Goal: Task Accomplishment & Management: Manage account settings

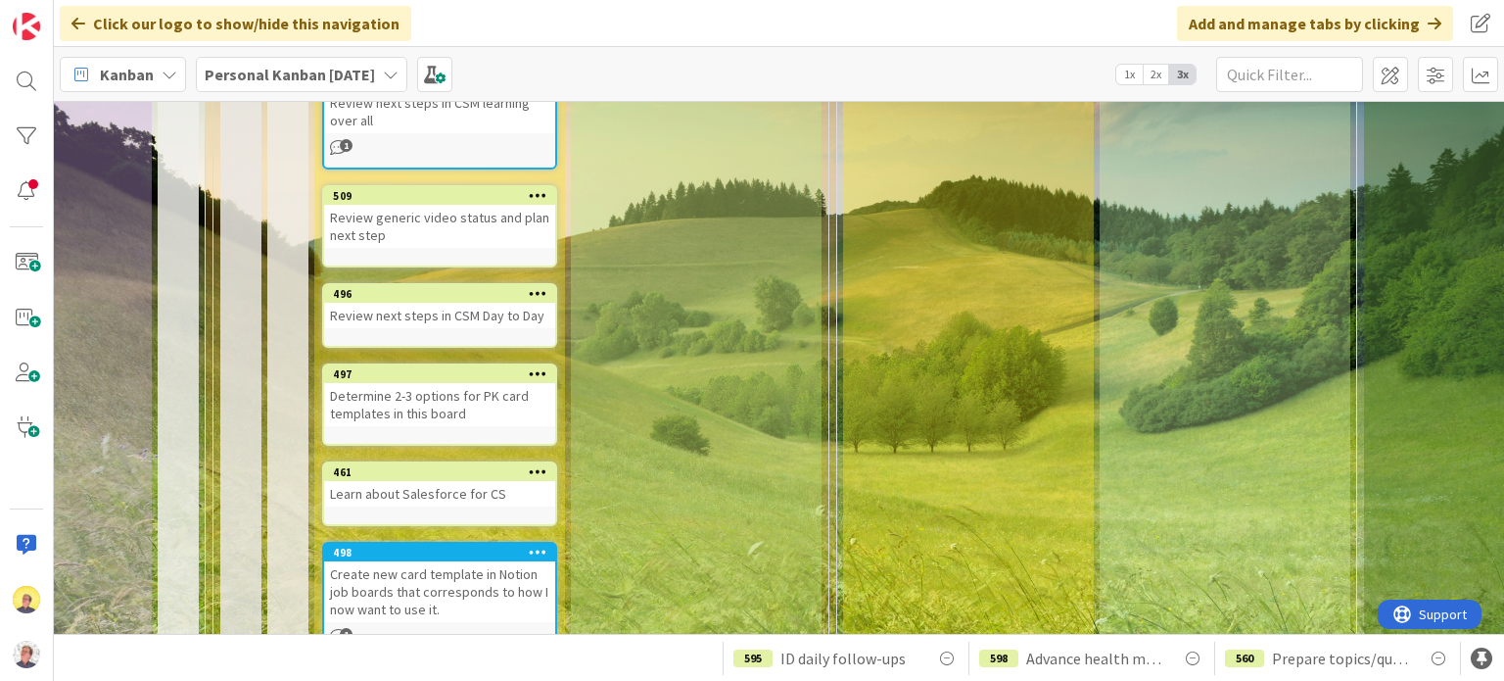
scroll to position [783, 510]
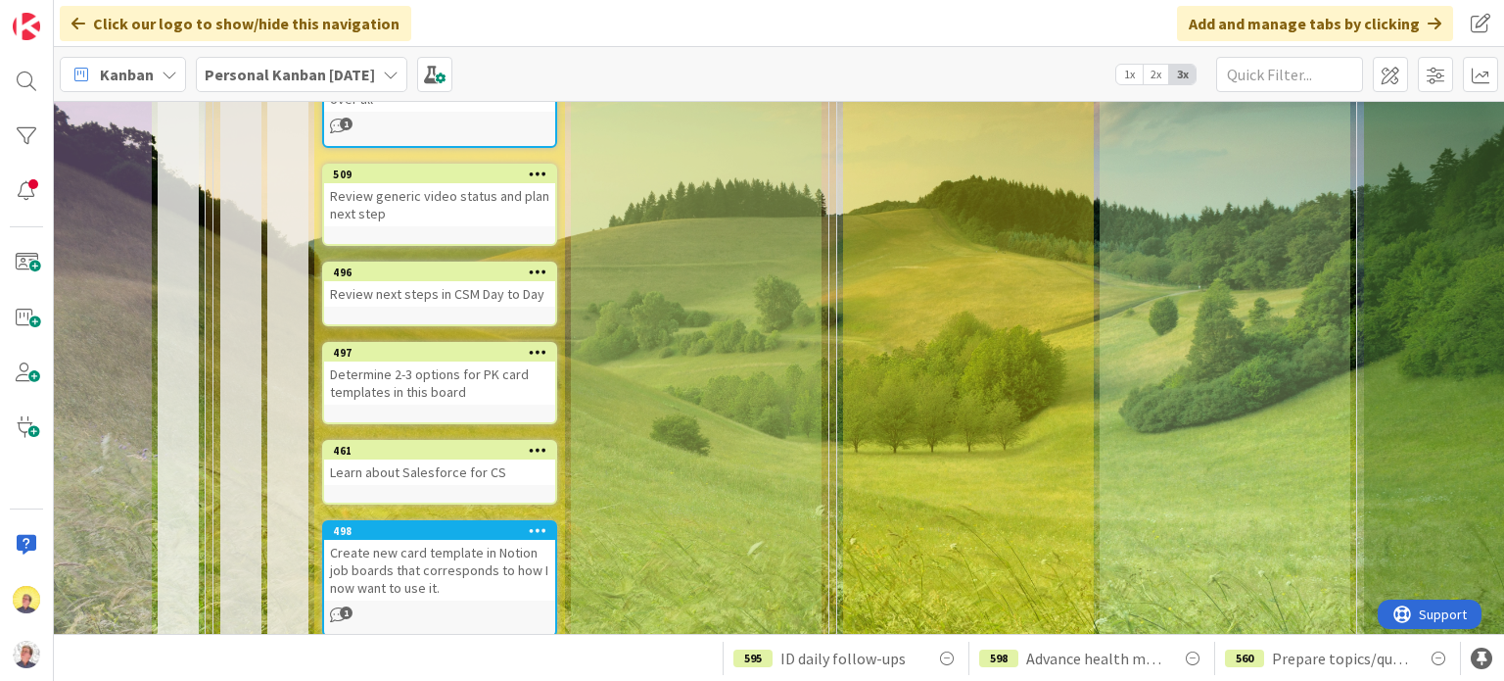
click at [1126, 74] on span "1x" at bounding box center [1129, 75] width 26 height 20
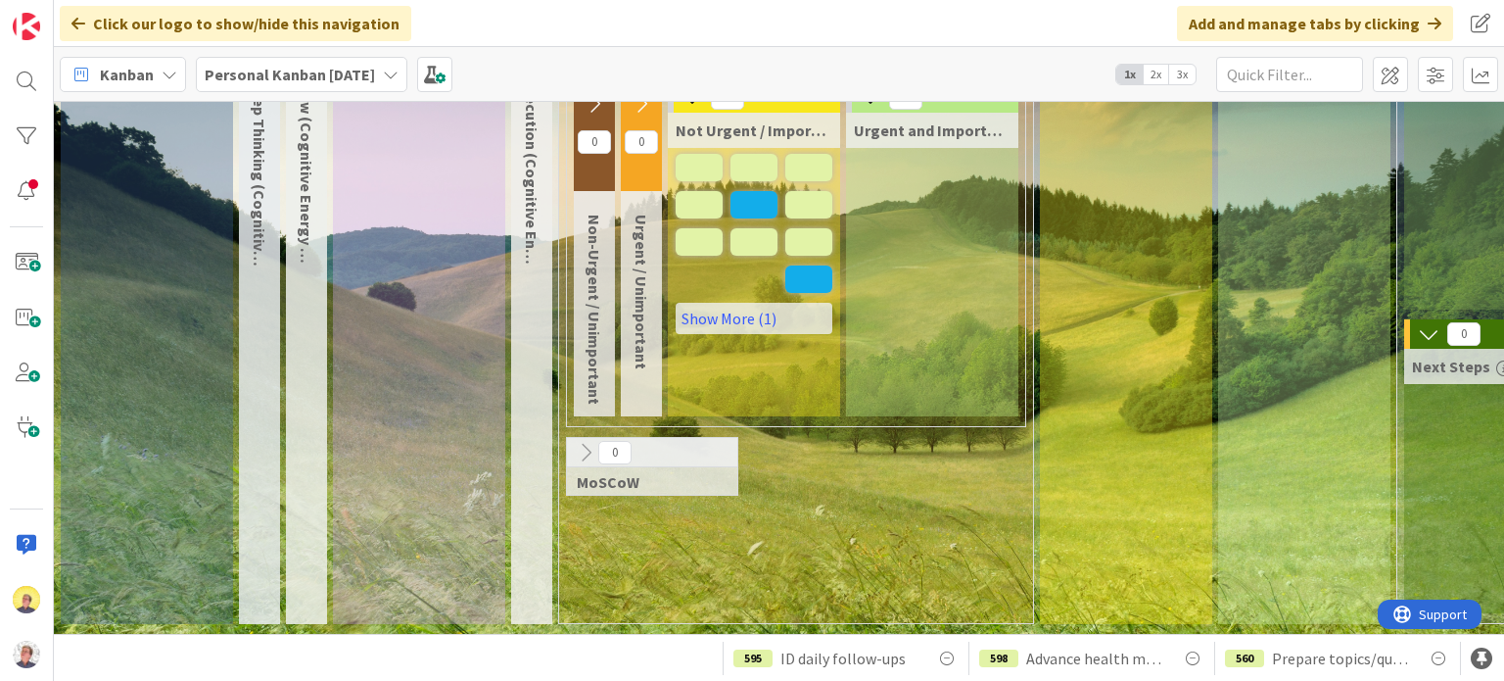
scroll to position [0, 0]
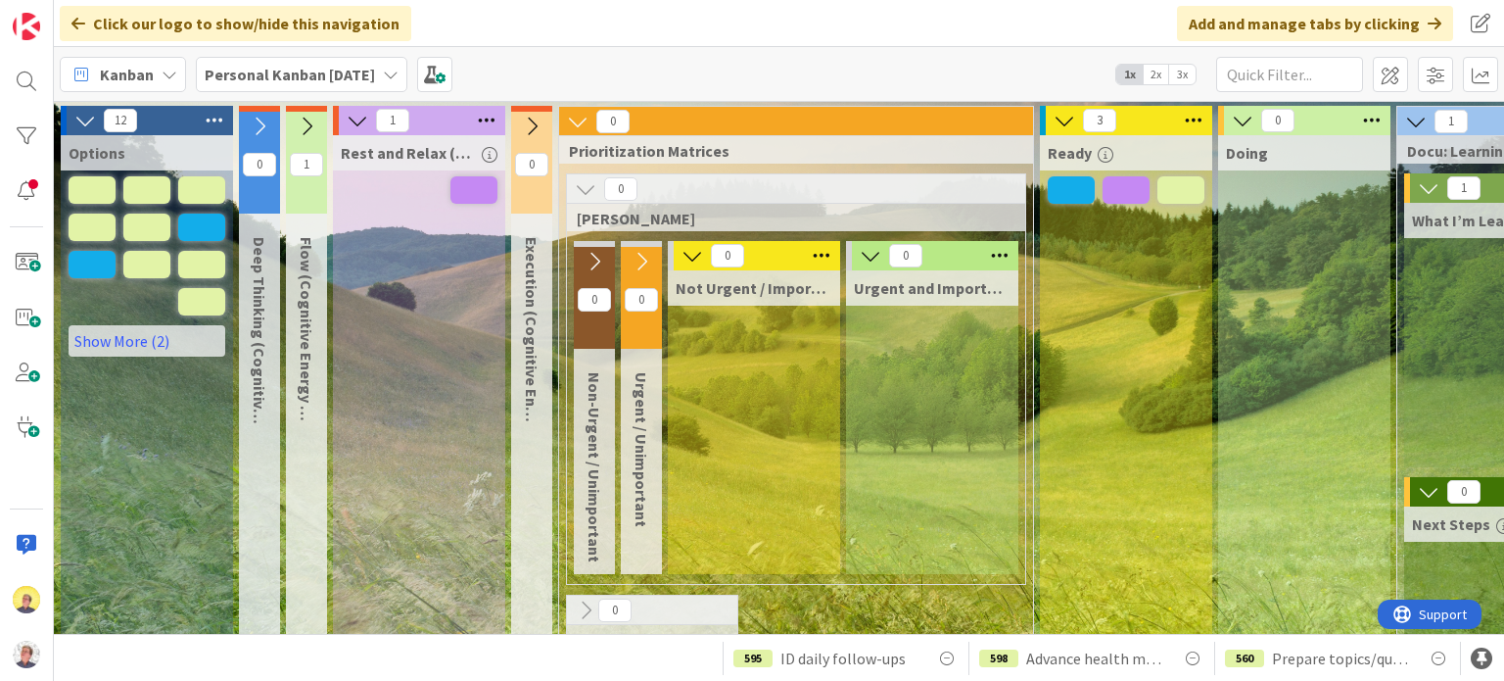
click at [352, 113] on icon at bounding box center [358, 121] width 22 height 22
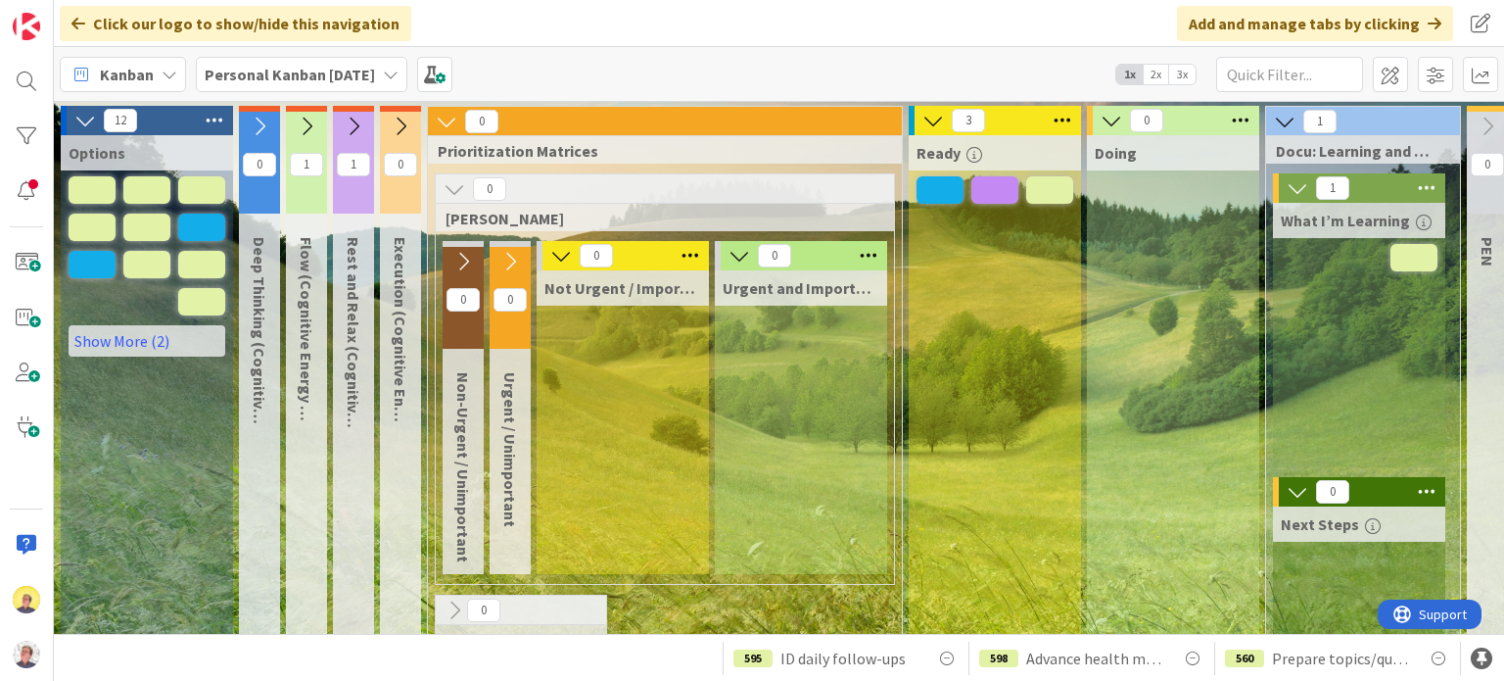
click at [443, 120] on icon at bounding box center [447, 122] width 22 height 22
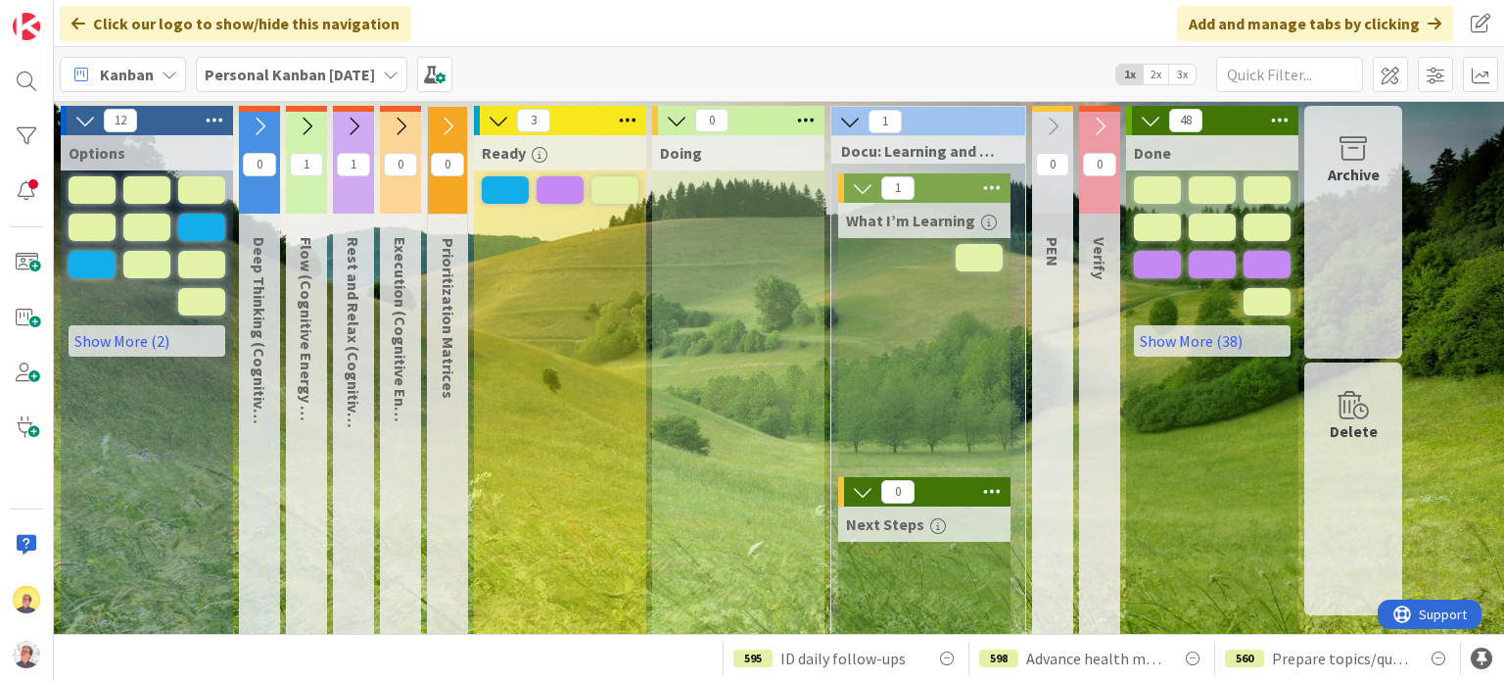
click at [1177, 75] on span "3x" at bounding box center [1182, 75] width 26 height 20
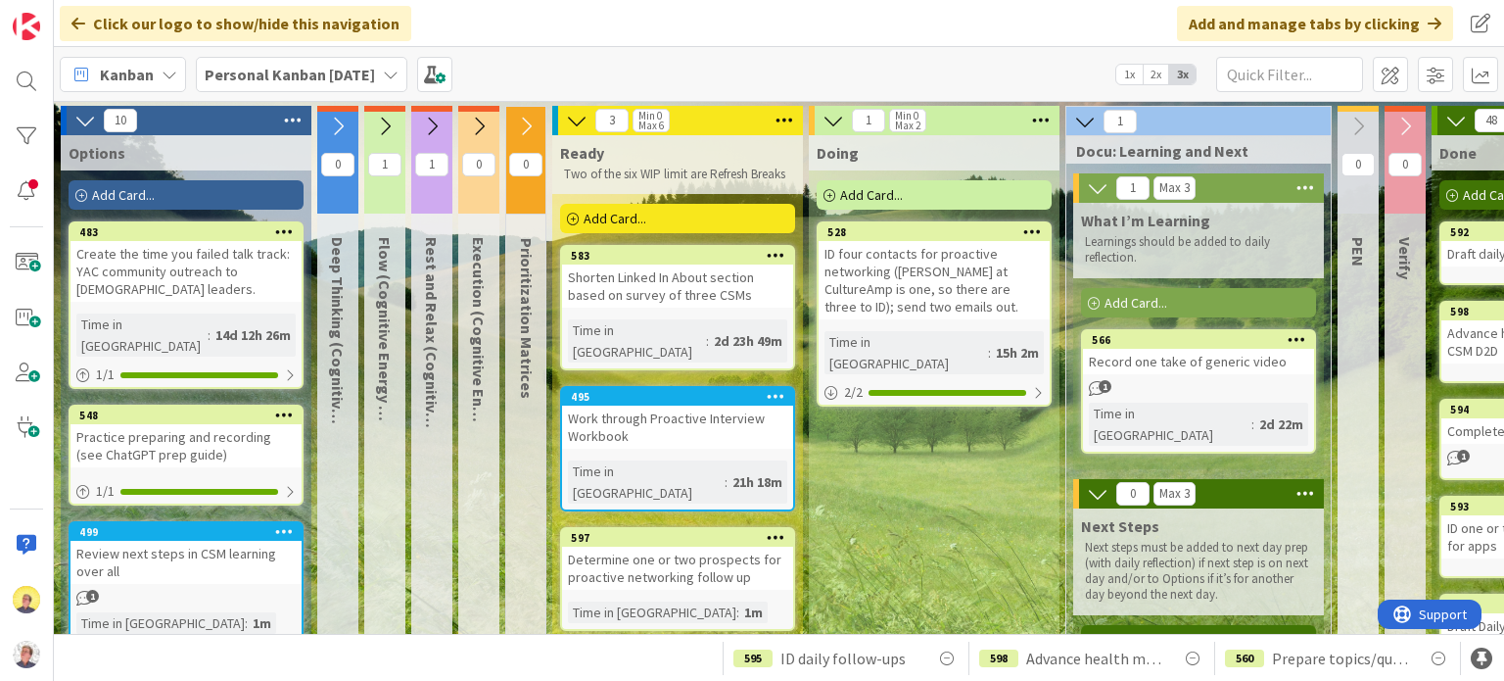
click at [434, 127] on icon at bounding box center [432, 127] width 22 height 22
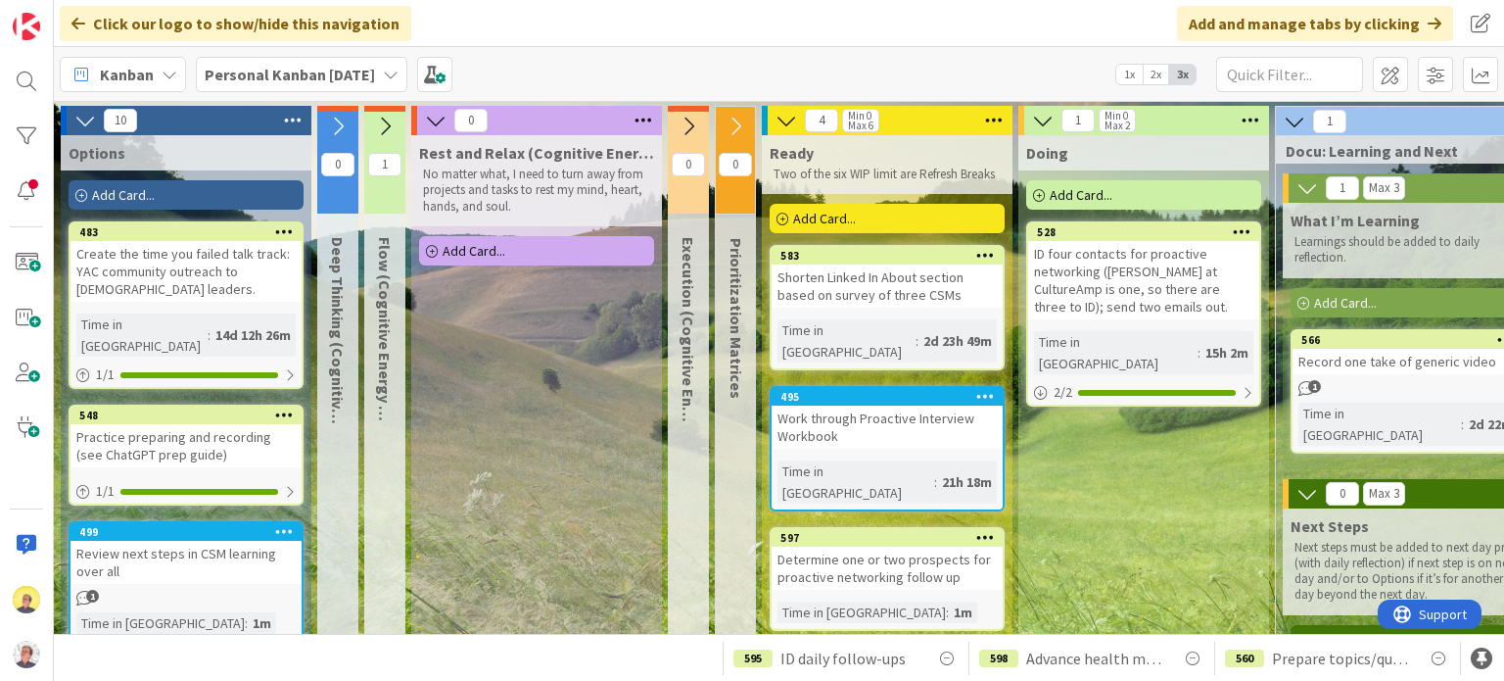
click at [436, 129] on button at bounding box center [435, 120] width 25 height 25
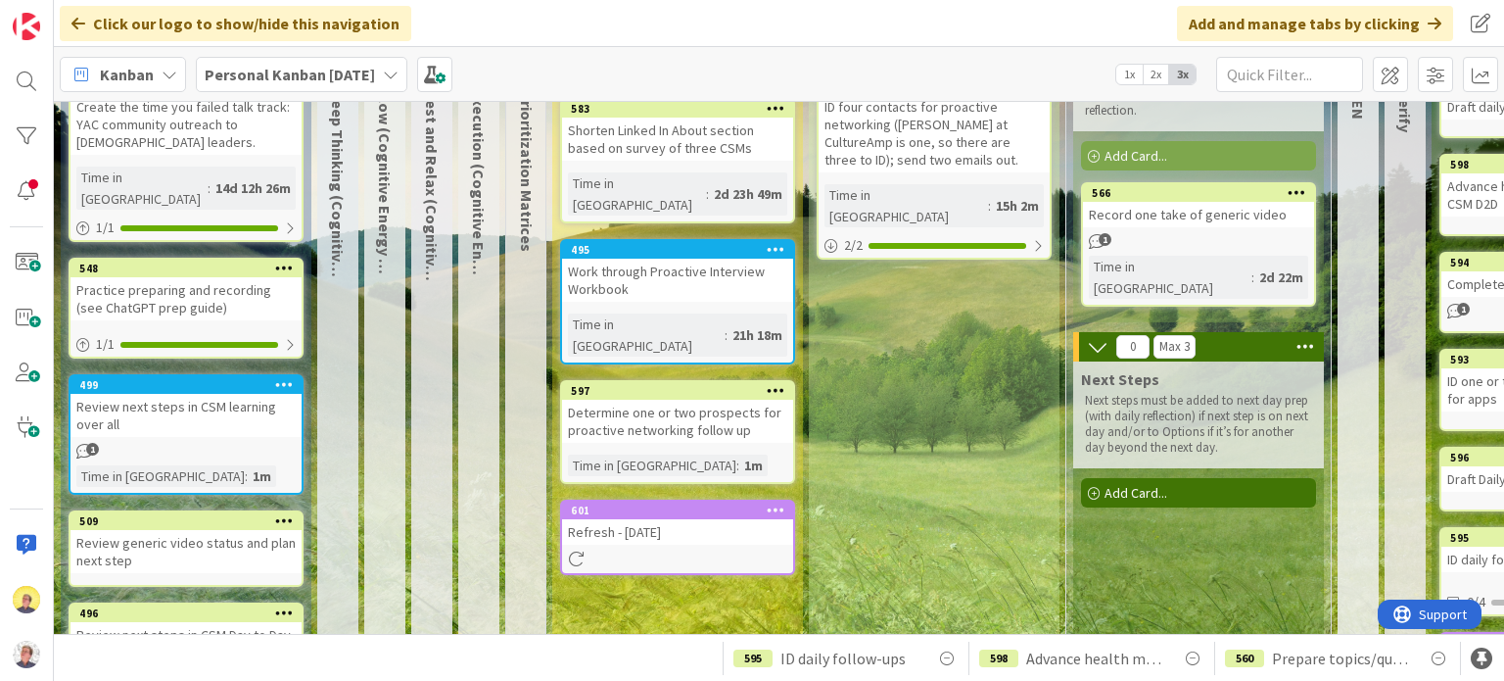
scroll to position [196, 0]
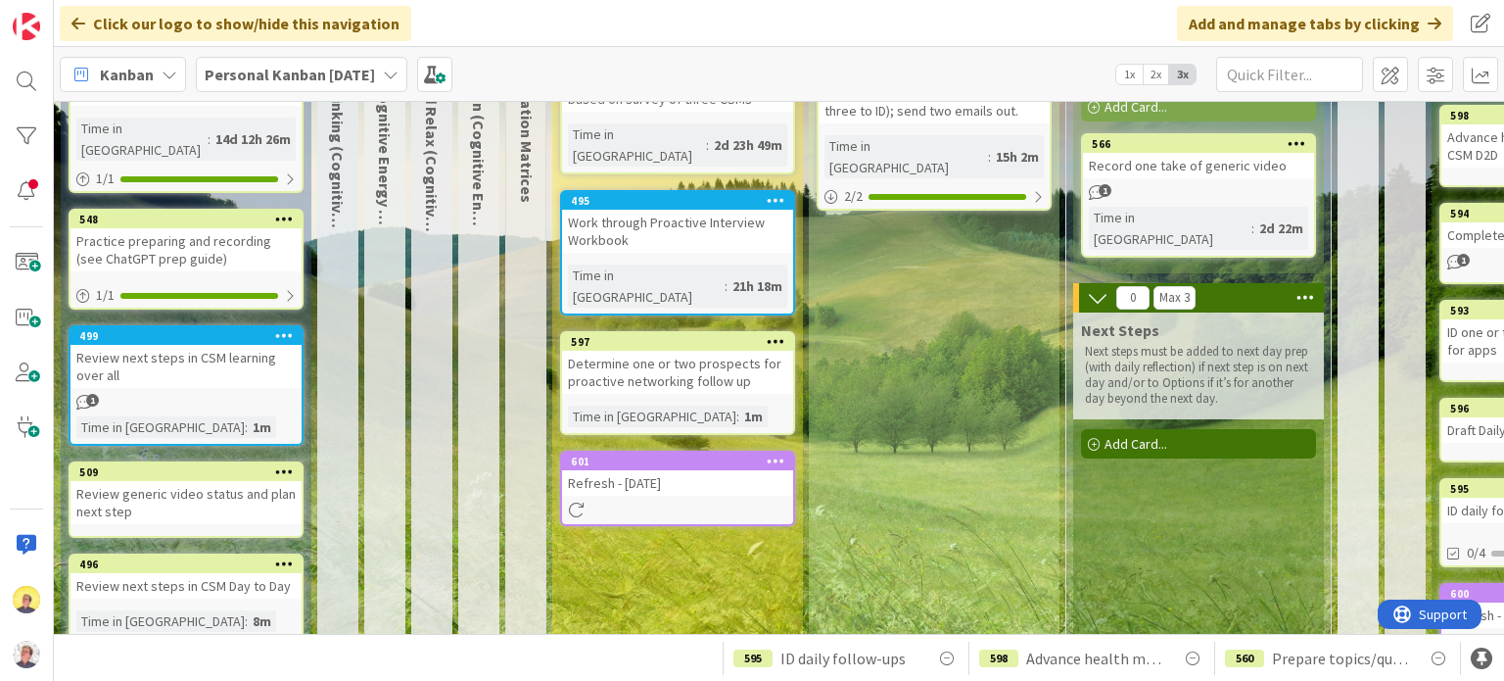
click at [708, 470] on div "Refresh - [DATE]" at bounding box center [677, 482] width 231 height 25
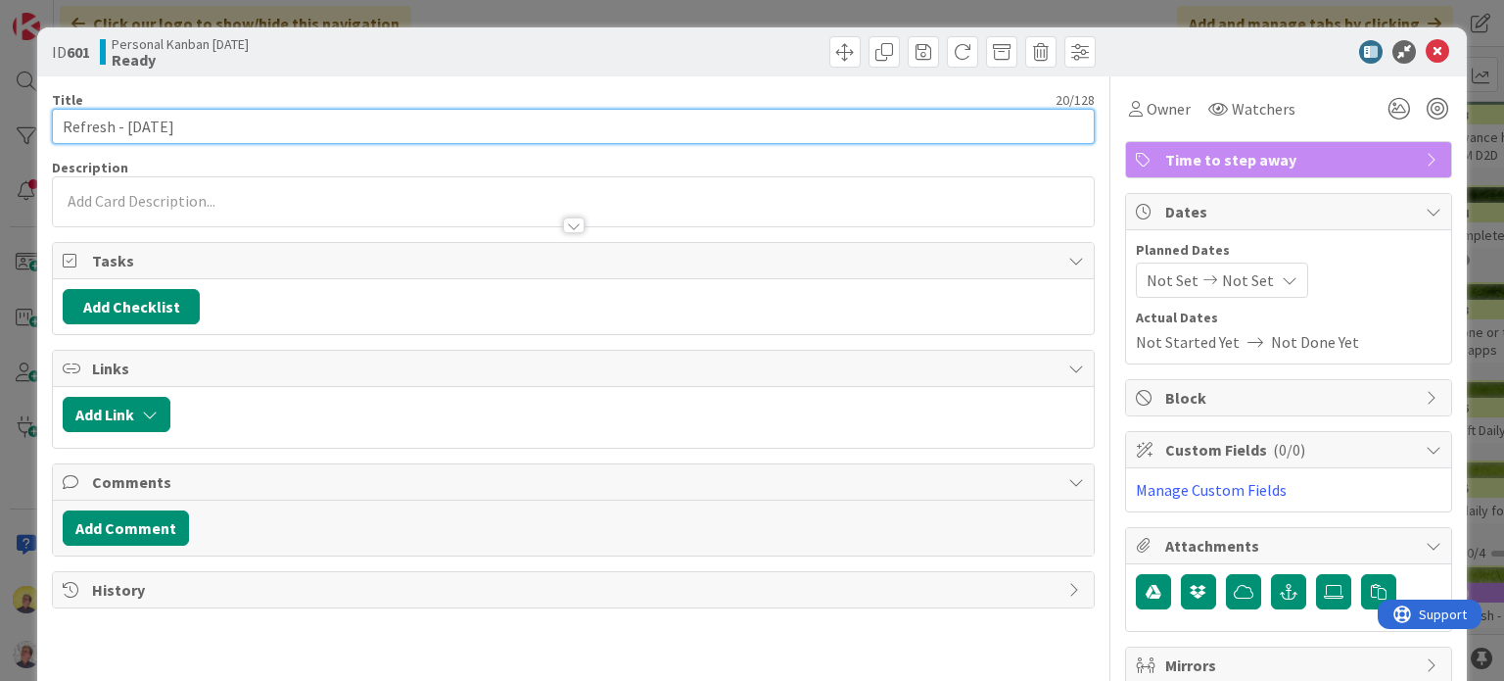
click at [306, 125] on input "Refresh - [DATE]" at bounding box center [573, 126] width 1042 height 35
type input "Refresh - [DATE] PM"
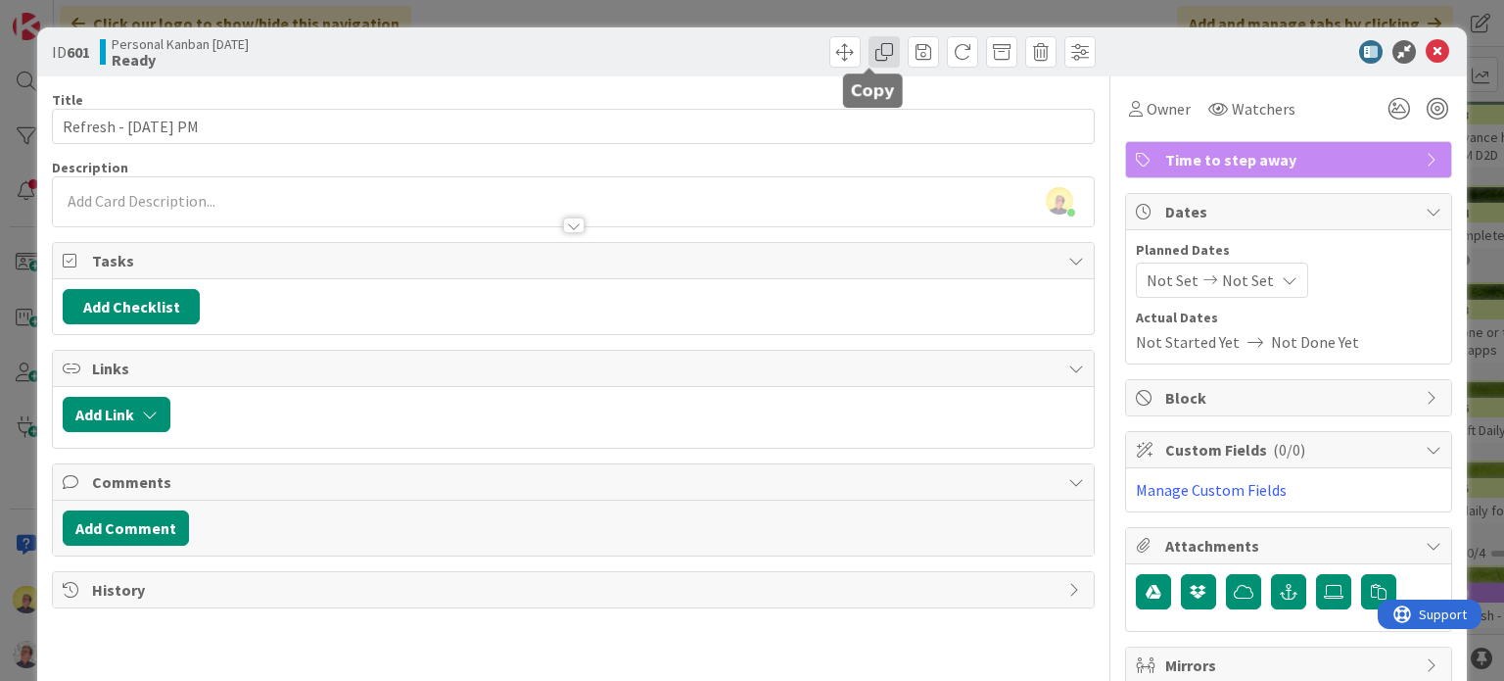
click at [869, 56] on span at bounding box center [884, 51] width 31 height 31
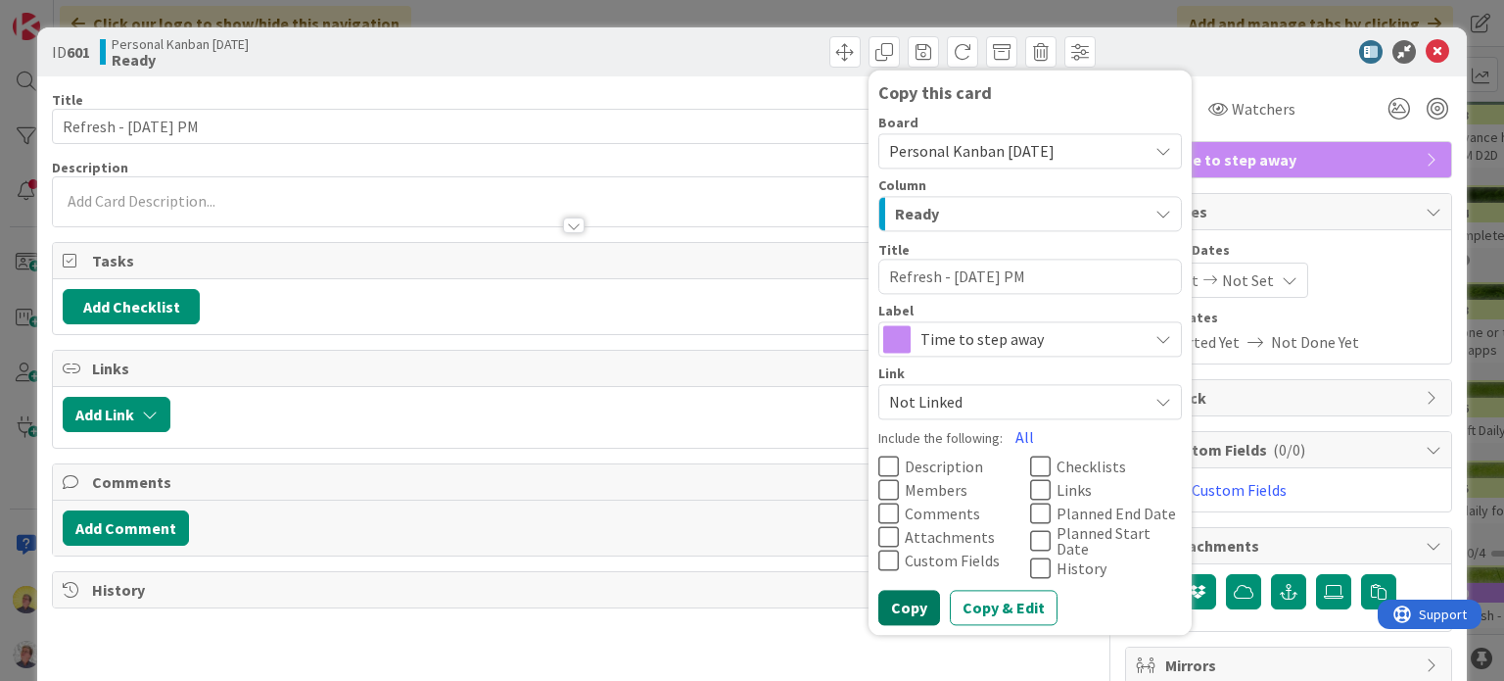
click at [894, 608] on button "Copy" at bounding box center [909, 606] width 62 height 35
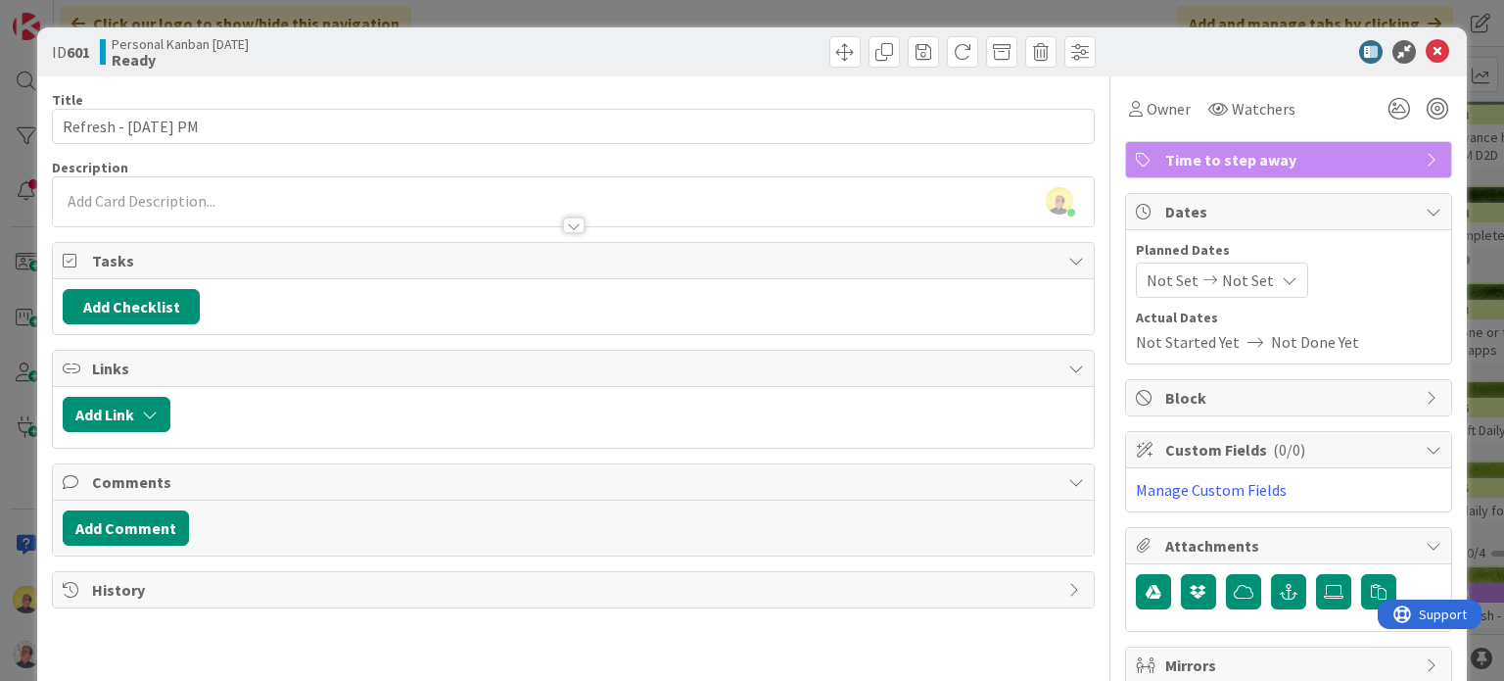
type textarea "x"
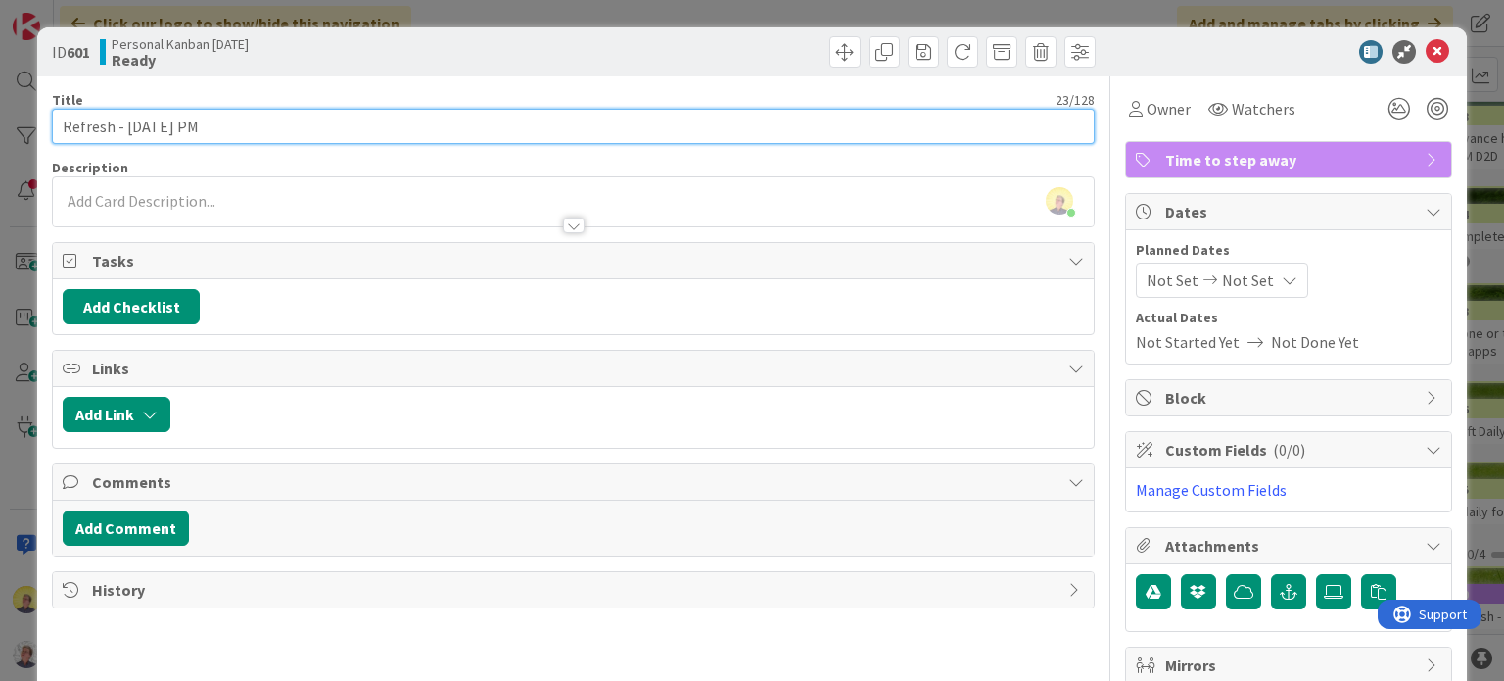
drag, startPoint x: 314, startPoint y: 130, endPoint x: 298, endPoint y: 118, distance: 21.0
click at [314, 129] on input "Refresh - [DATE] PM" at bounding box center [573, 126] width 1042 height 35
type input "Refresh - [DATE]"
type textarea "x"
type input "Refresh - [DATE] A"
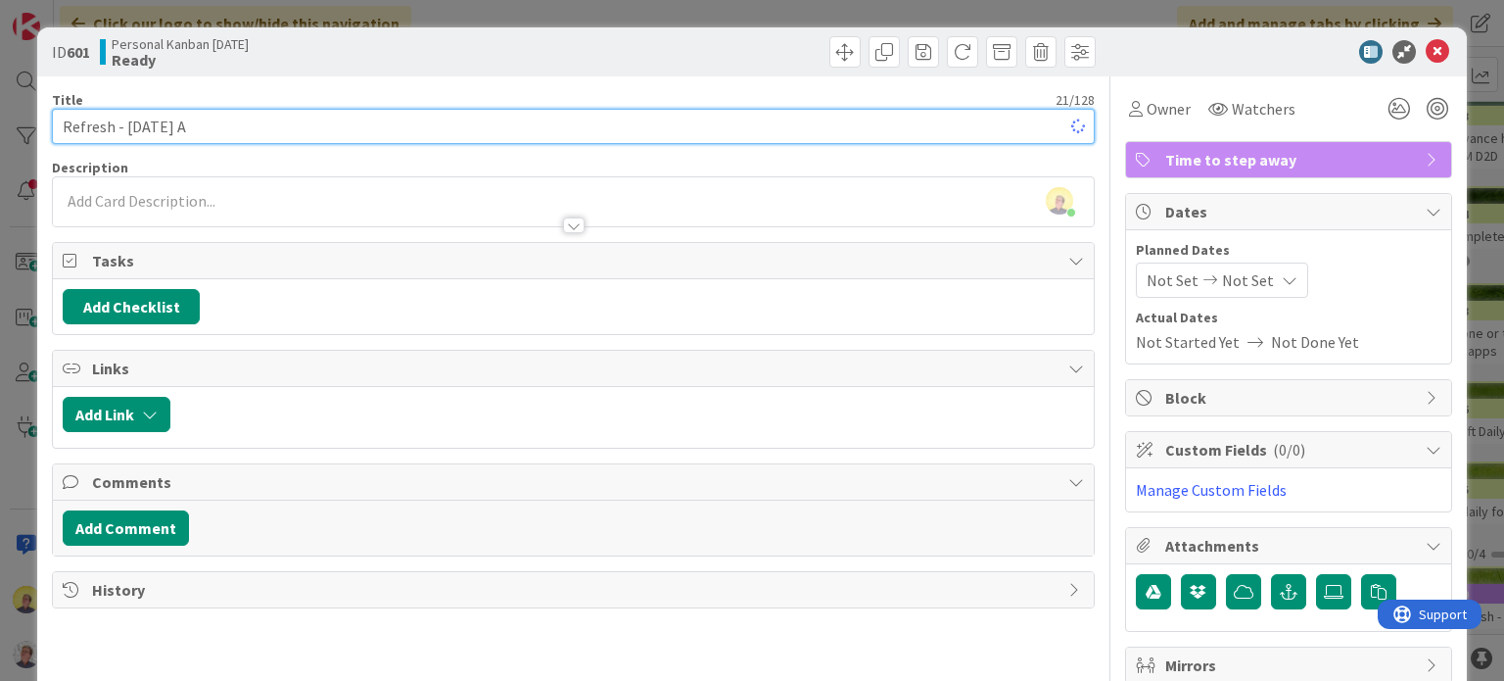
type textarea "x"
type input "Refresh - [DATE] Am"
type textarea "x"
type input "Refresh - [DATE] Am"
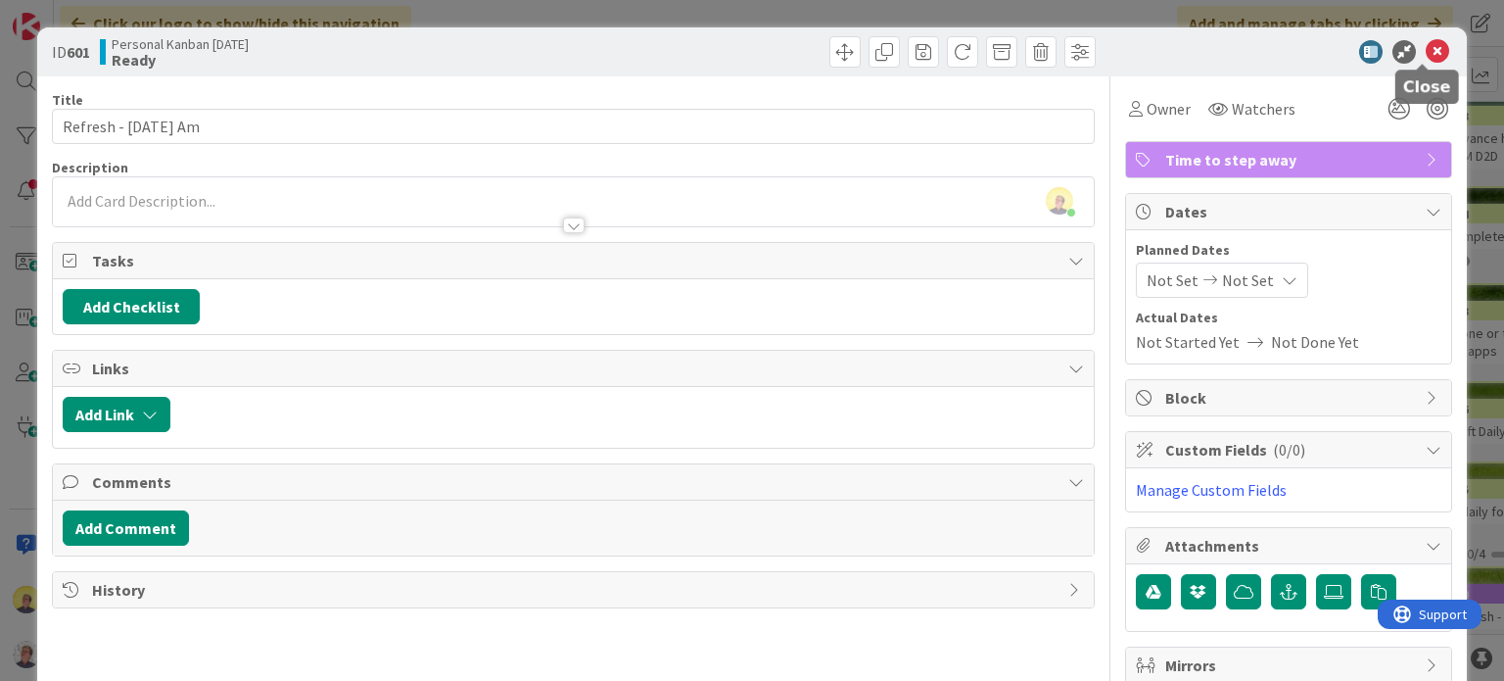
click at [1426, 50] on icon at bounding box center [1438, 52] width 24 height 24
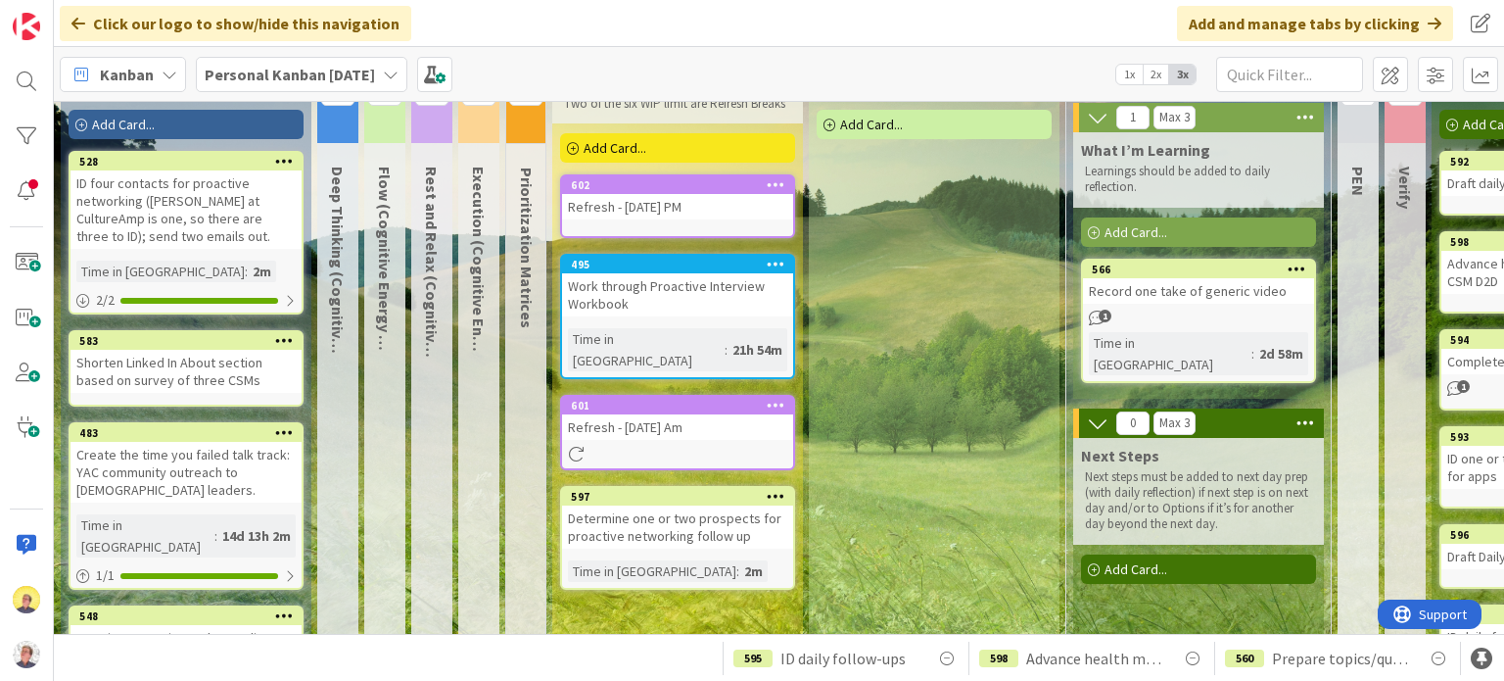
scroll to position [61, 0]
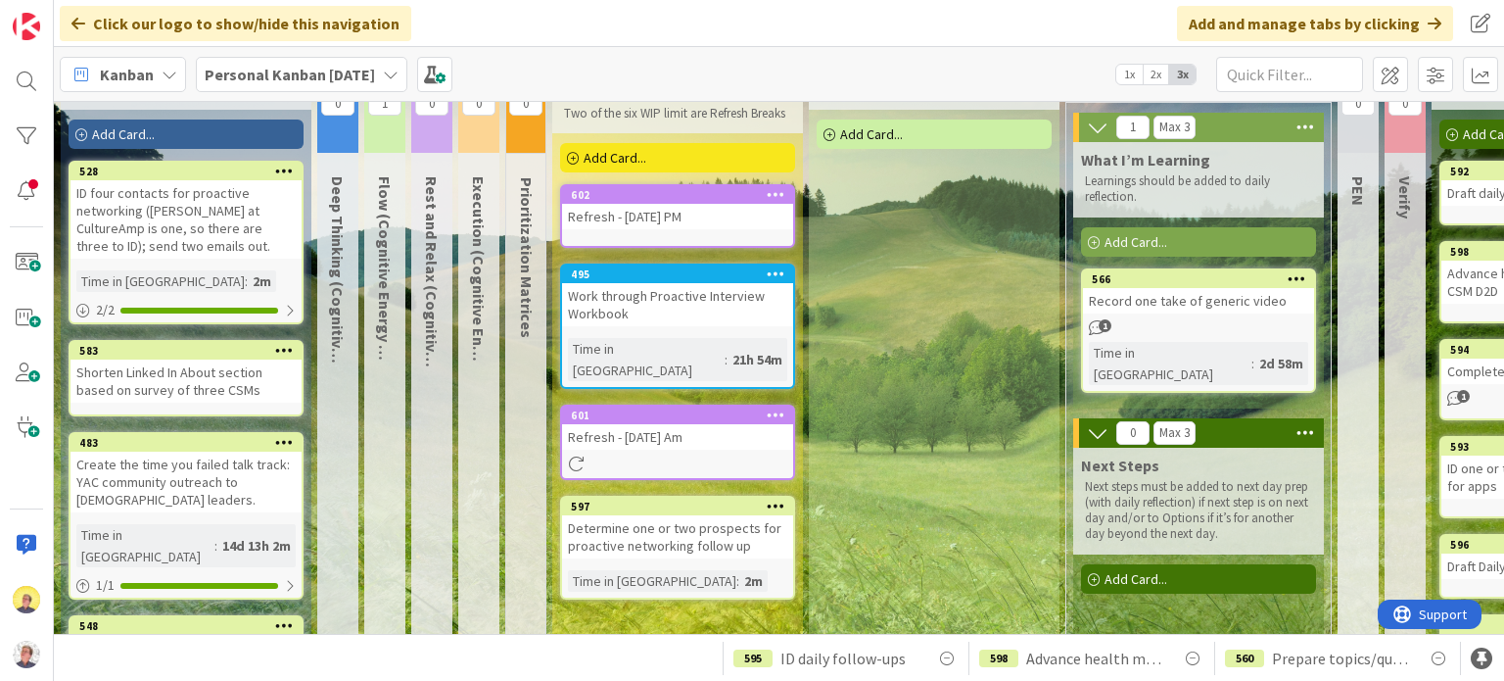
click at [662, 319] on div "Work through Proactive Interview Workbook" at bounding box center [677, 304] width 231 height 43
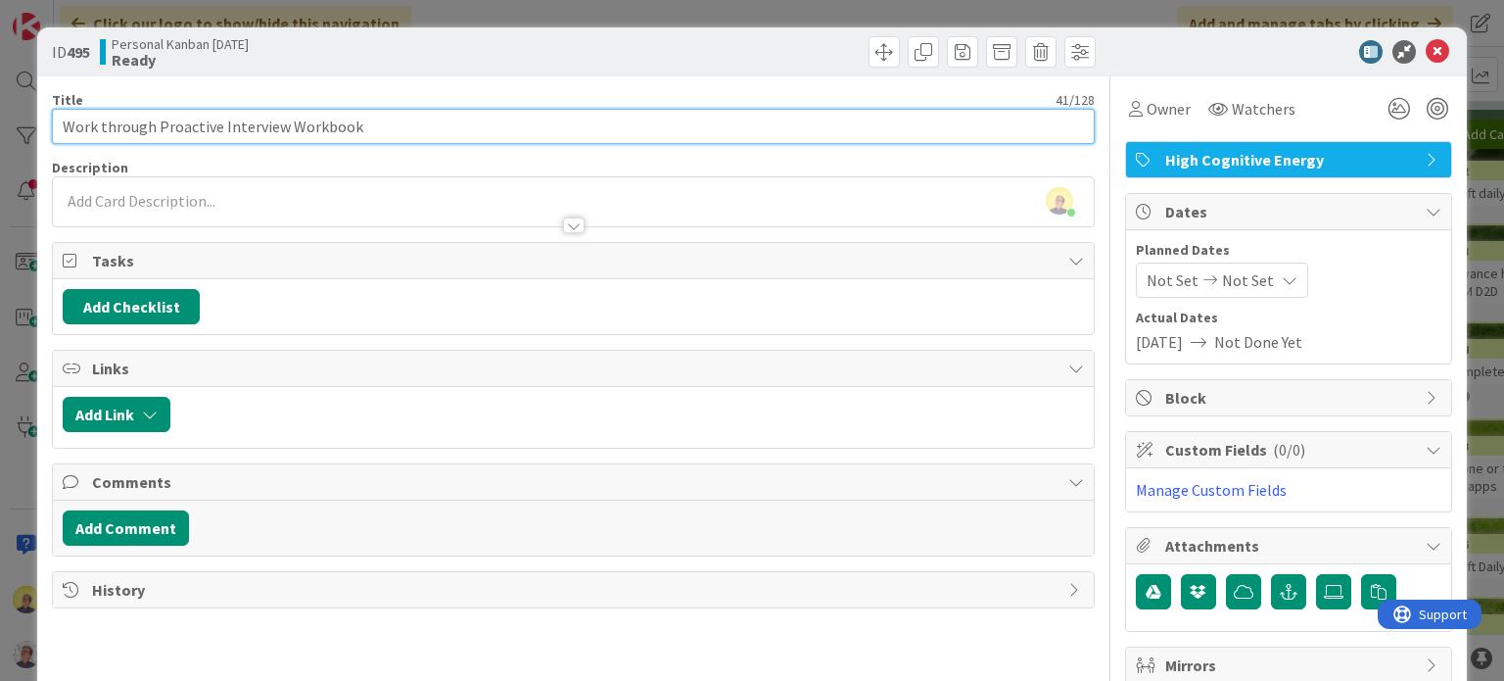
drag, startPoint x: 363, startPoint y: 117, endPoint x: 31, endPoint y: 94, distance: 332.7
click at [26, 99] on div "ID 495 Personal Kanban [DATE] Ready Title 41 / 128 Work through Proactive Inter…" at bounding box center [752, 340] width 1504 height 681
type input "Write 1-2 talk track texts in proactive interviewing workbook"
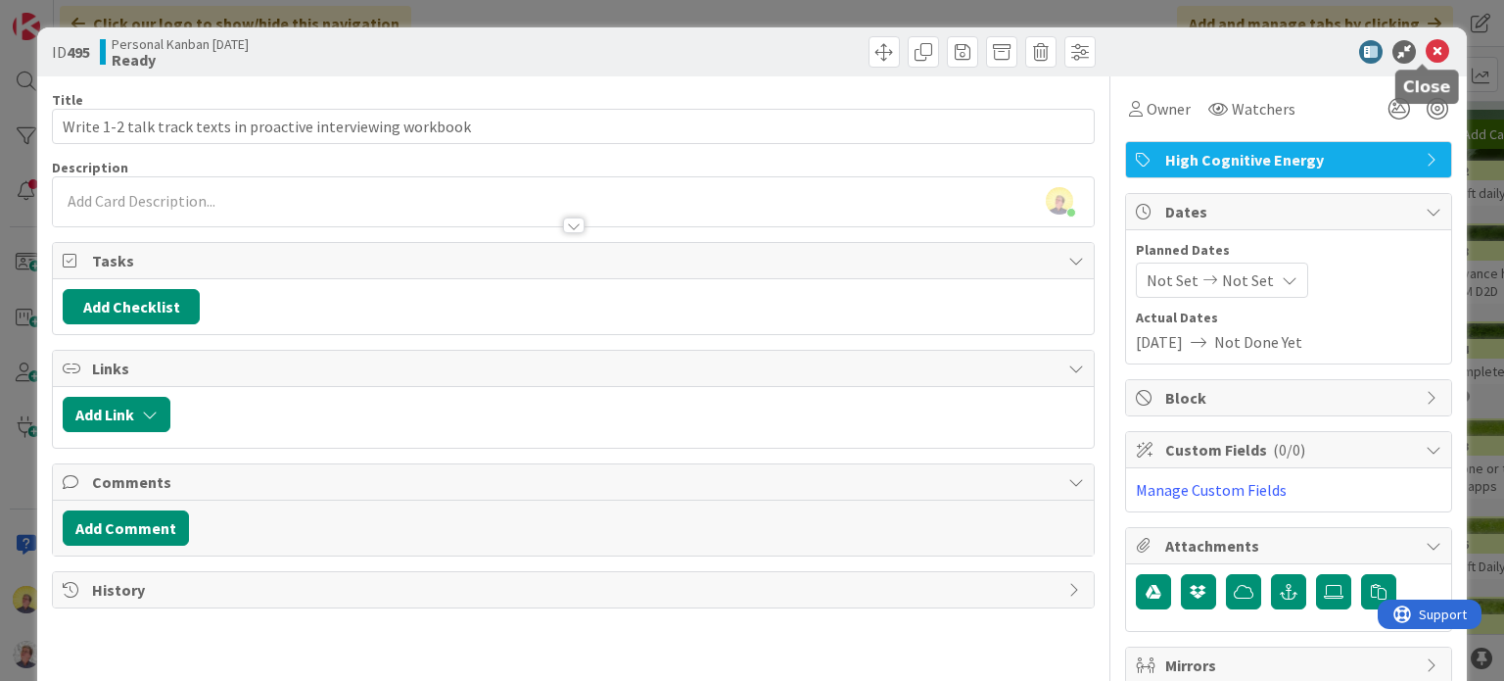
click at [1430, 54] on icon at bounding box center [1438, 52] width 24 height 24
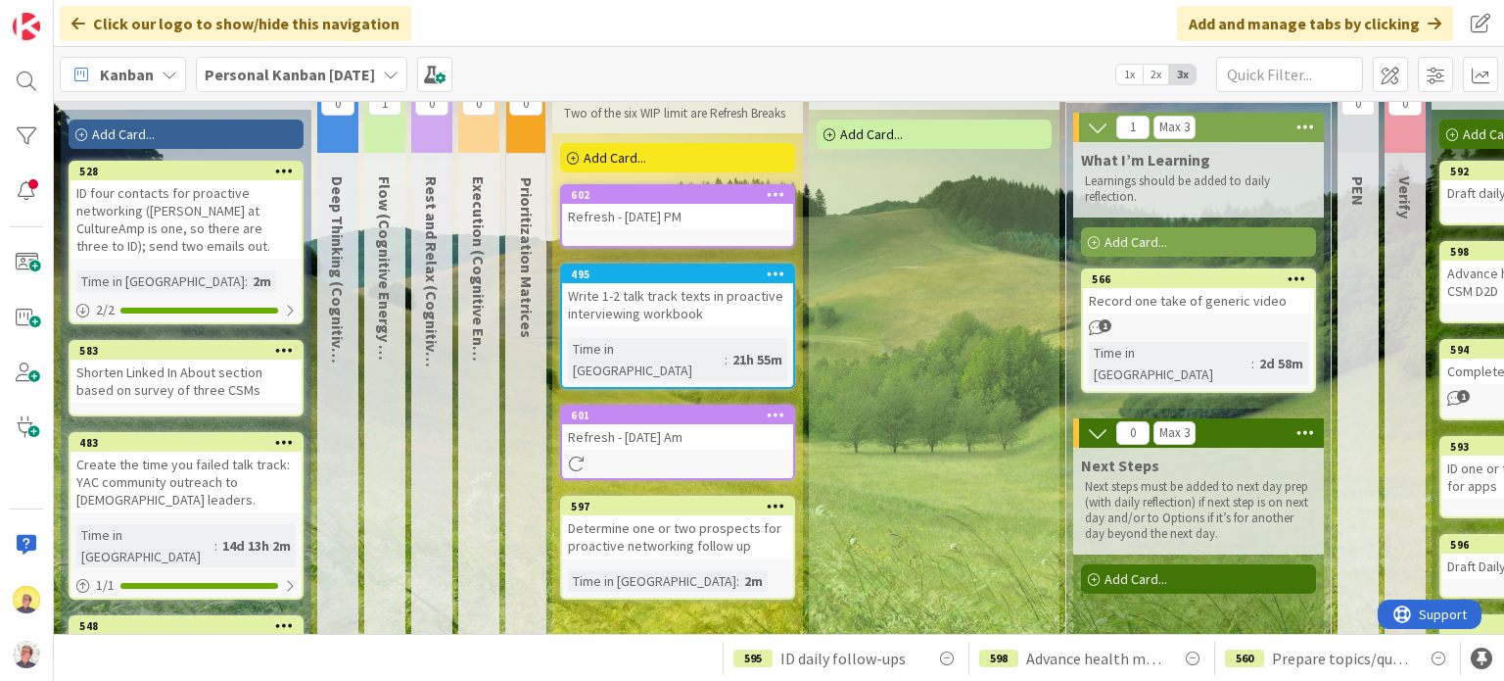
click at [682, 160] on div "Add Card..." at bounding box center [677, 157] width 235 height 29
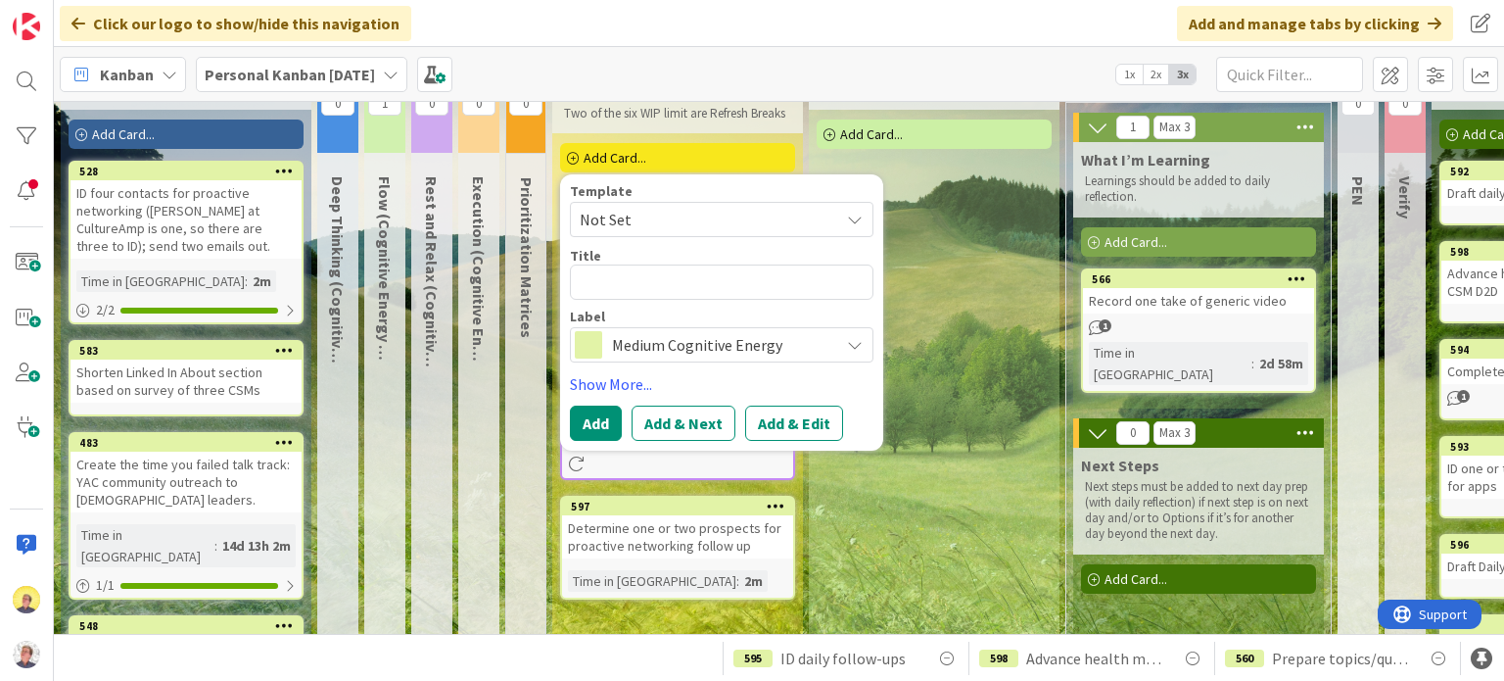
type textarea "x"
type textarea "a"
type textarea "x"
type textarea "A"
type textarea "x"
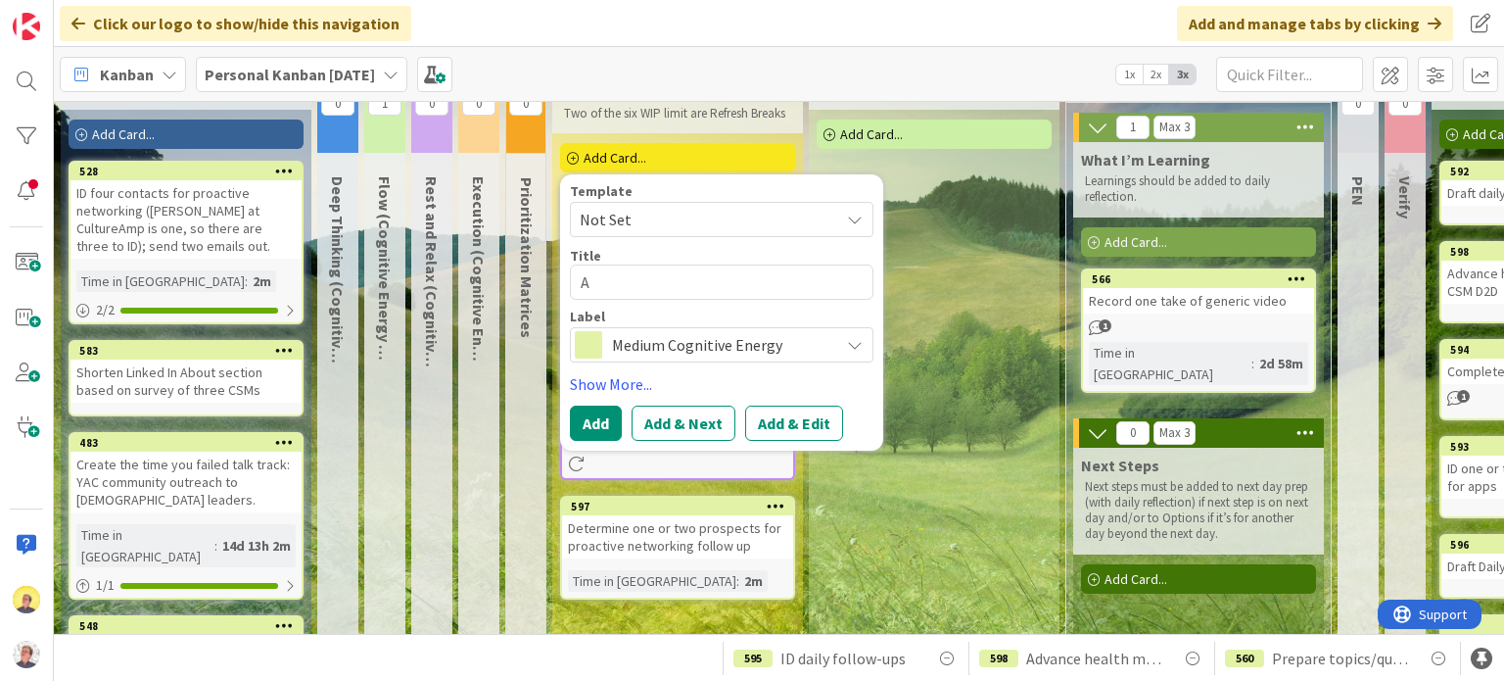
type textarea "Ad"
type textarea "x"
type textarea "Adv"
type textarea "x"
type textarea "Adva"
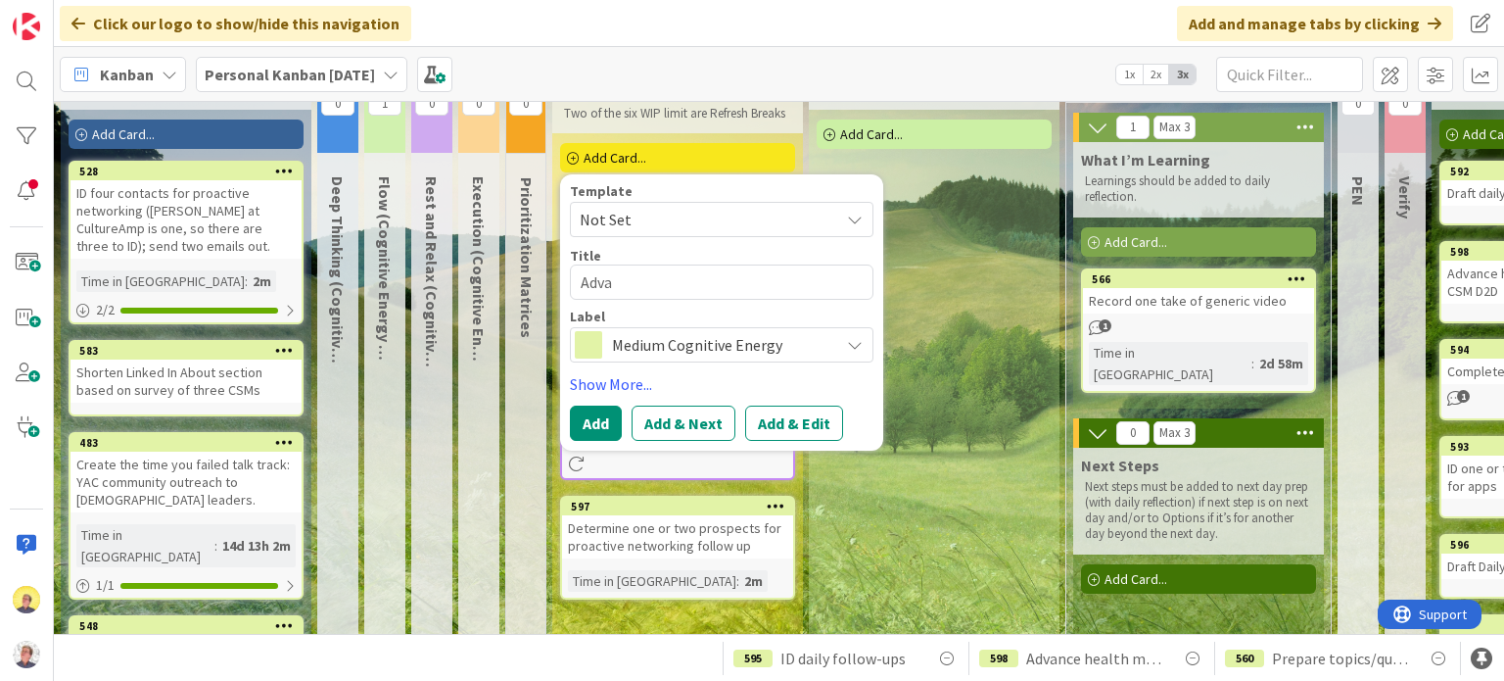
type textarea "x"
type textarea "Advan"
type textarea "x"
type textarea "Advanc"
type textarea "x"
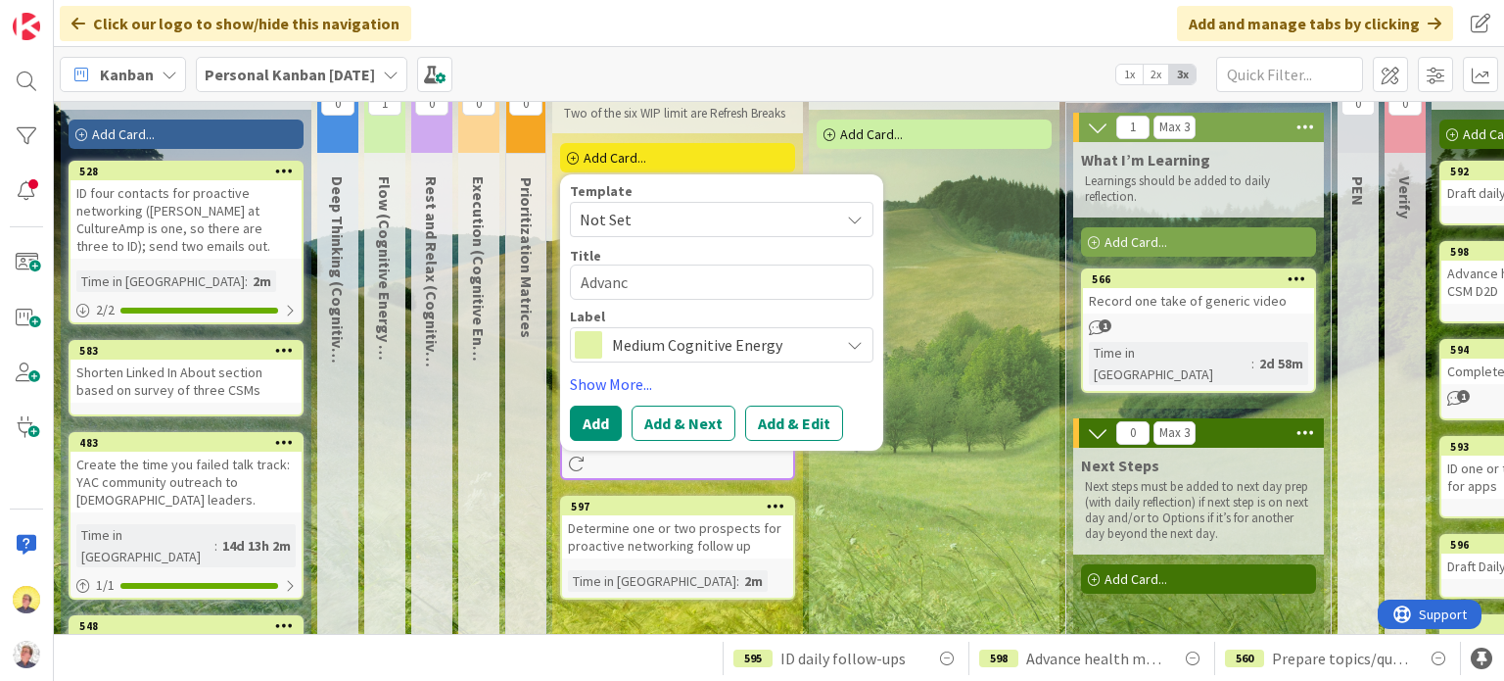
type textarea "Advance"
type textarea "x"
type textarea "Advance"
type textarea "x"
type textarea "Advance H"
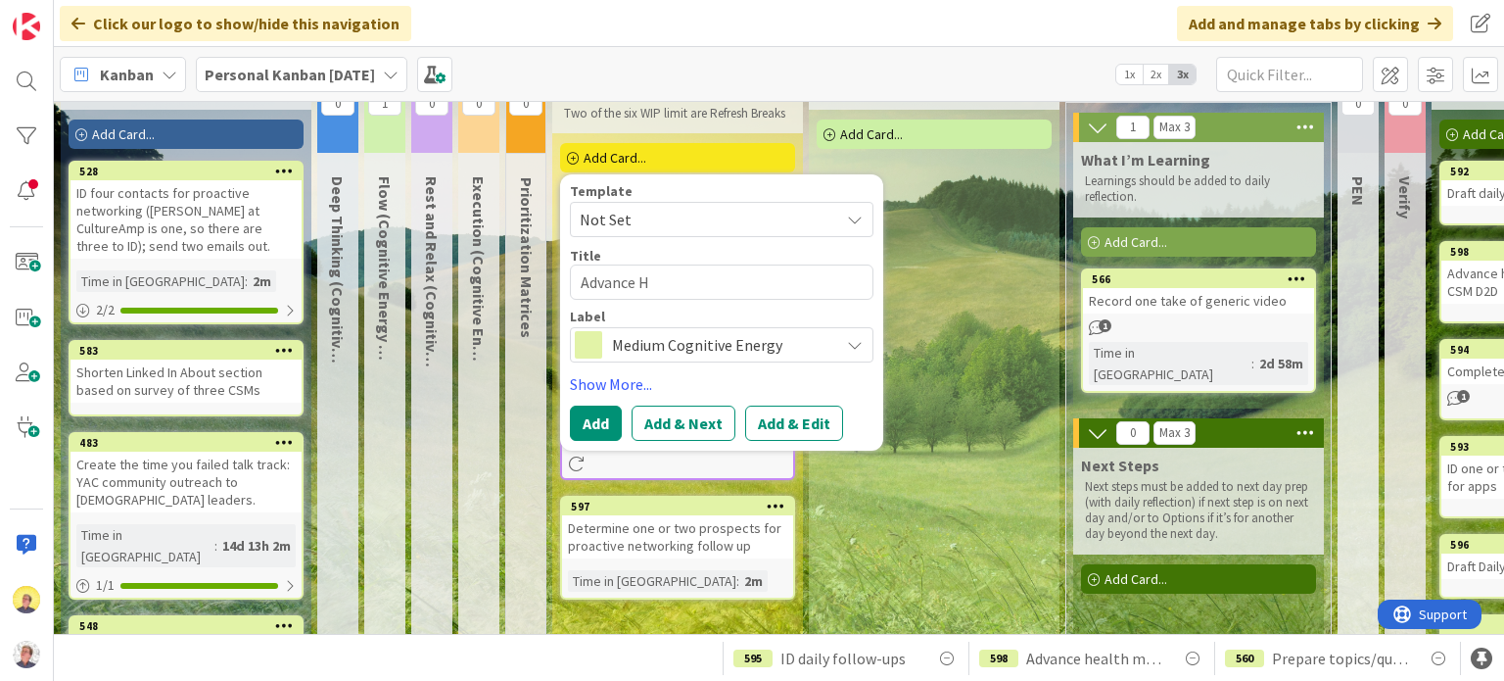
type textarea "x"
type textarea "Advance Ha"
type textarea "x"
type textarea "Advance H"
type textarea "x"
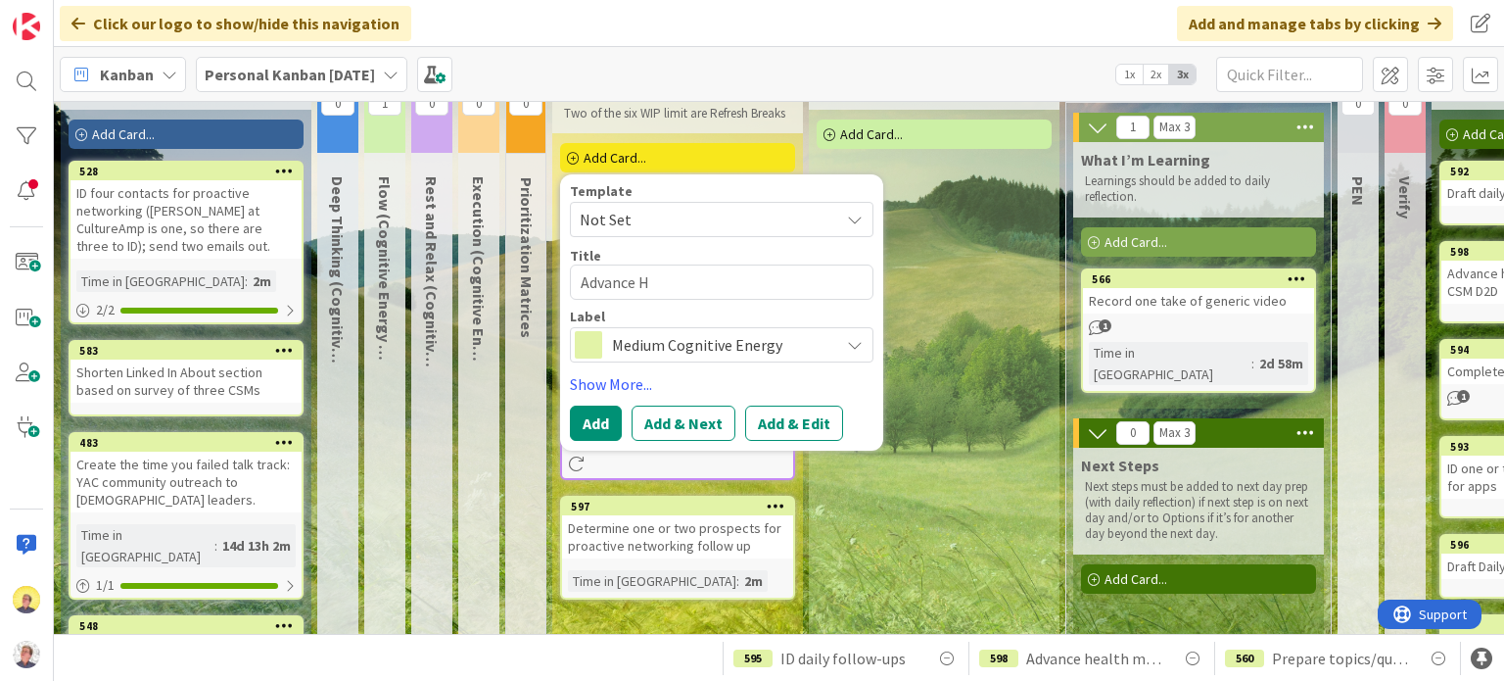
type textarea "Advance He"
type textarea "x"
type textarea "Advance Hea"
type textarea "x"
type textarea "Advance Heal"
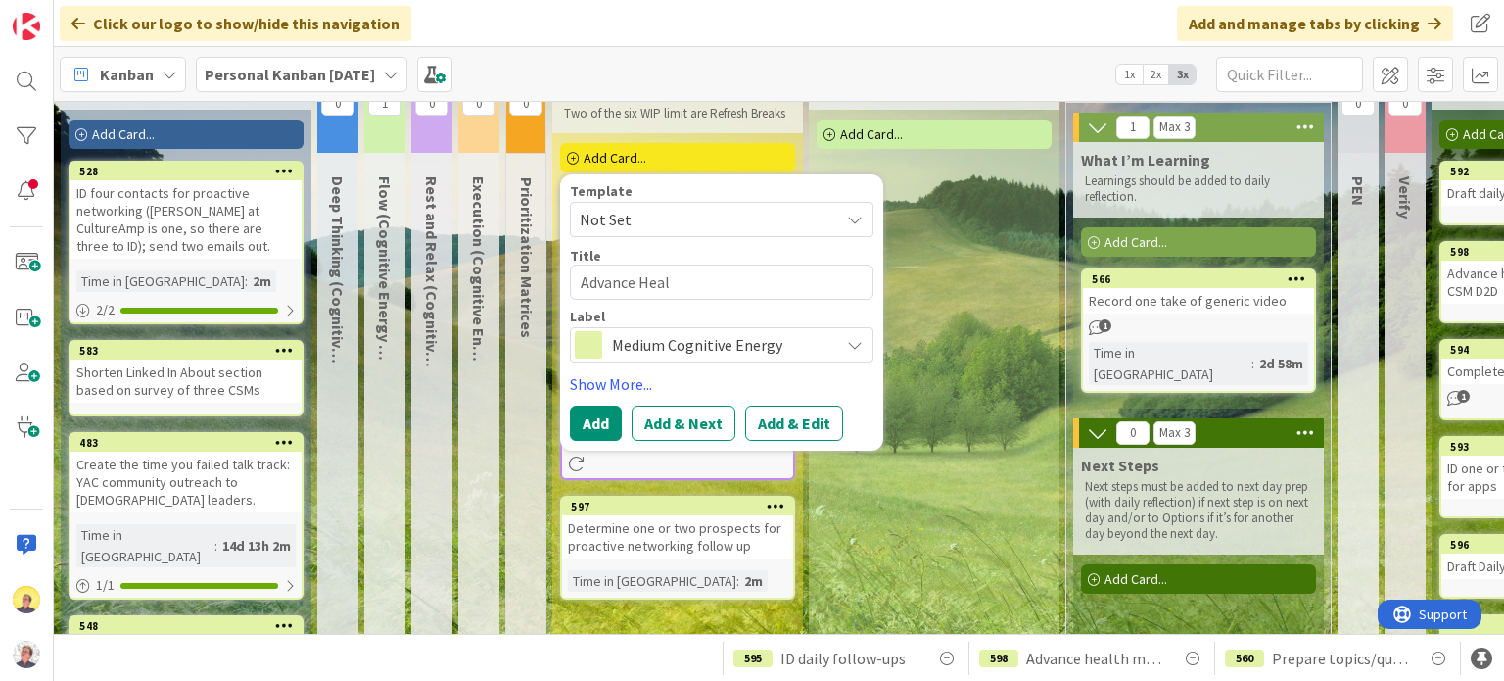
type textarea "x"
type textarea "Advance Healt"
type textarea "x"
type textarea "Advance Health"
type textarea "x"
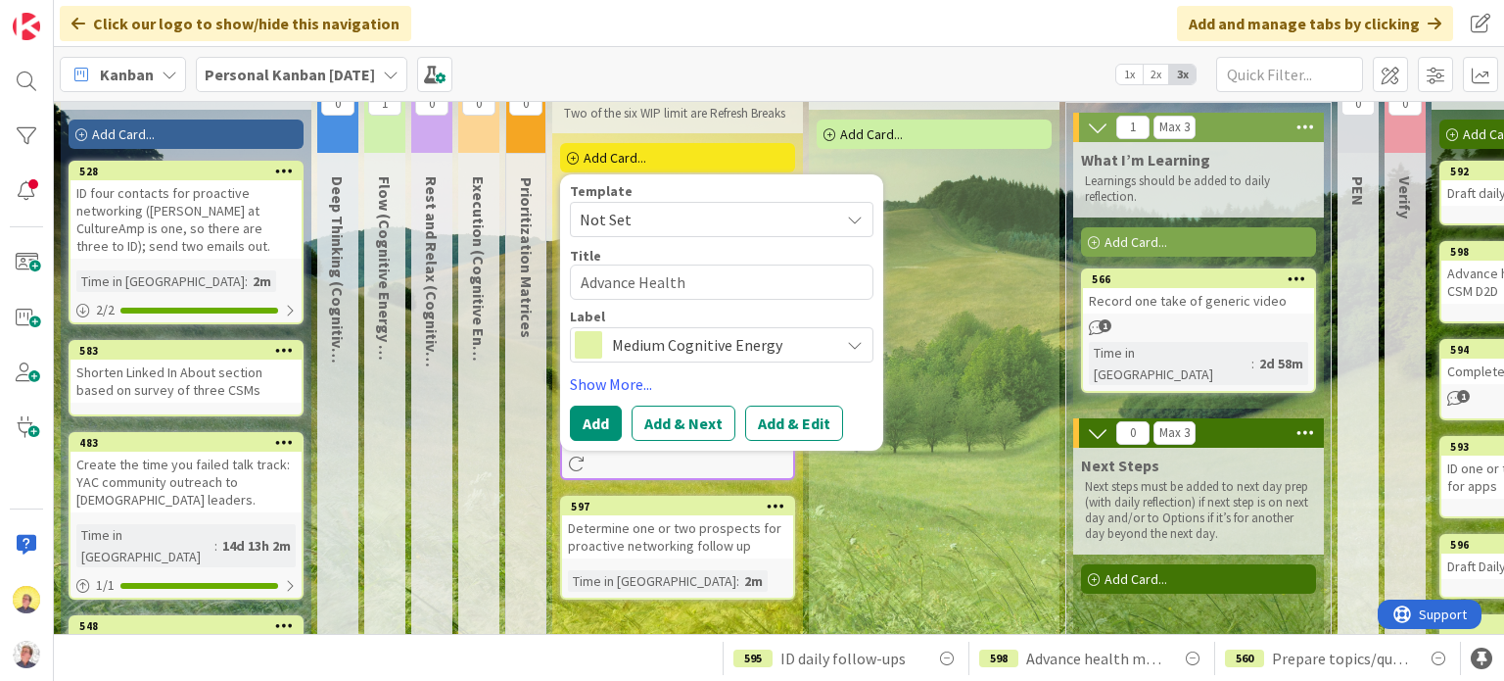
type textarea "Advance Health"
type textarea "x"
type textarea "Advance Health M"
type textarea "x"
type textarea "Advance Health Me"
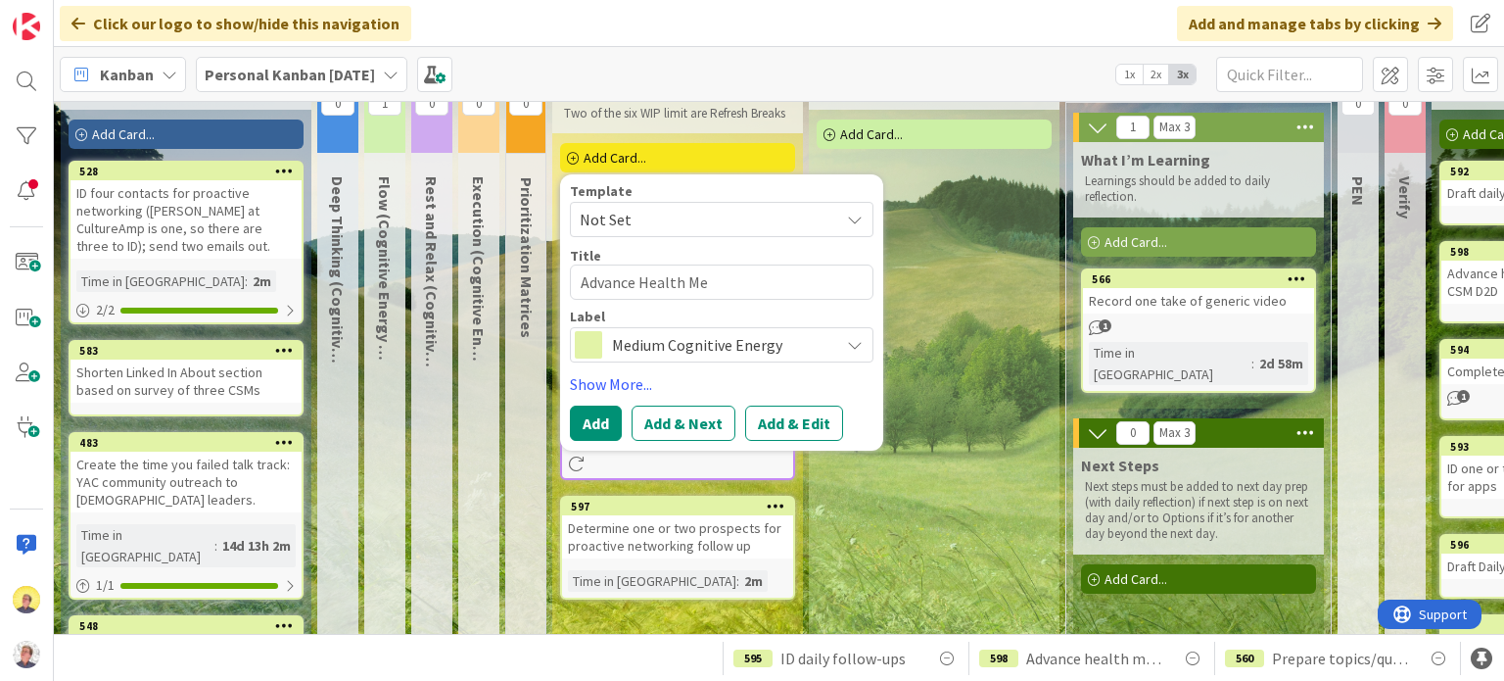
type textarea "x"
type textarea "Advance Health Met"
type textarea "x"
type textarea "Advance Health Metr"
type textarea "x"
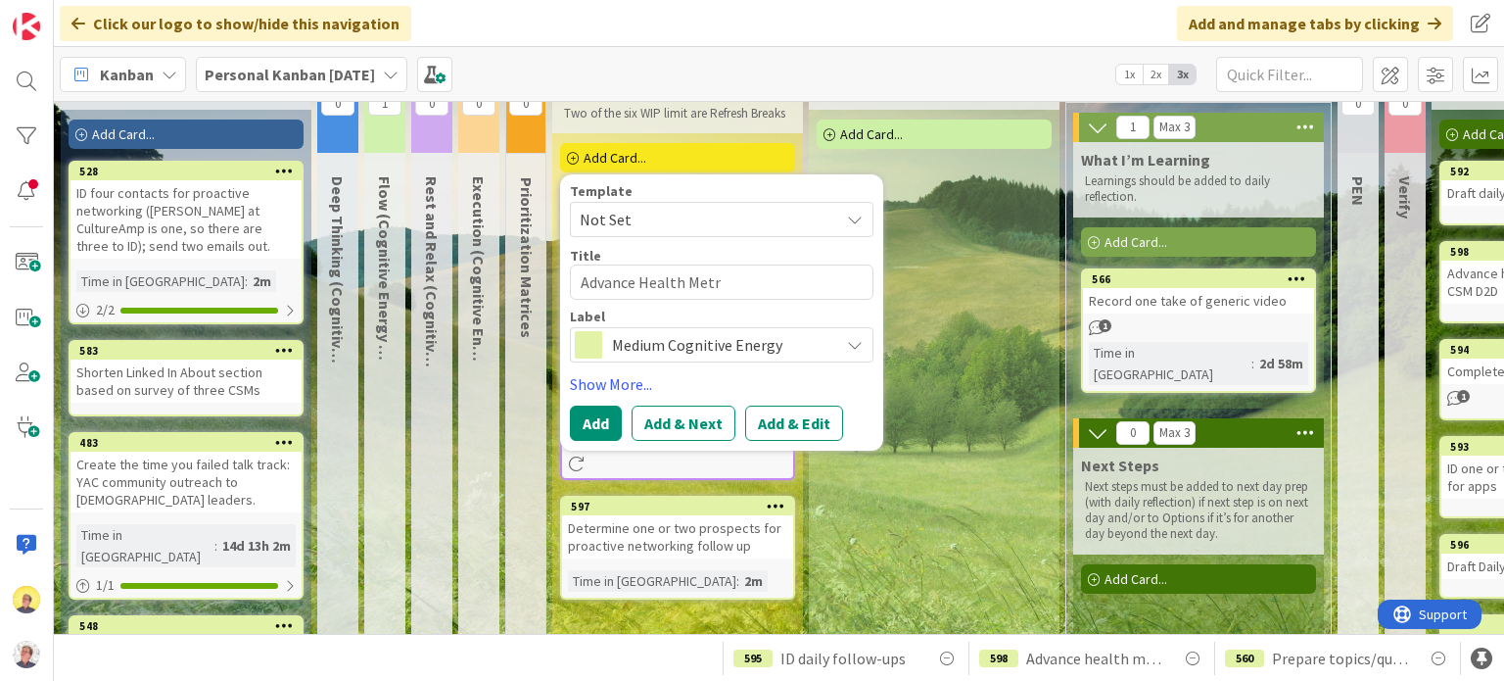
type textarea "Advance Health Metri"
type textarea "x"
type textarea "Advance Health Metric"
type textarea "x"
type textarea "Advance Health Metrics"
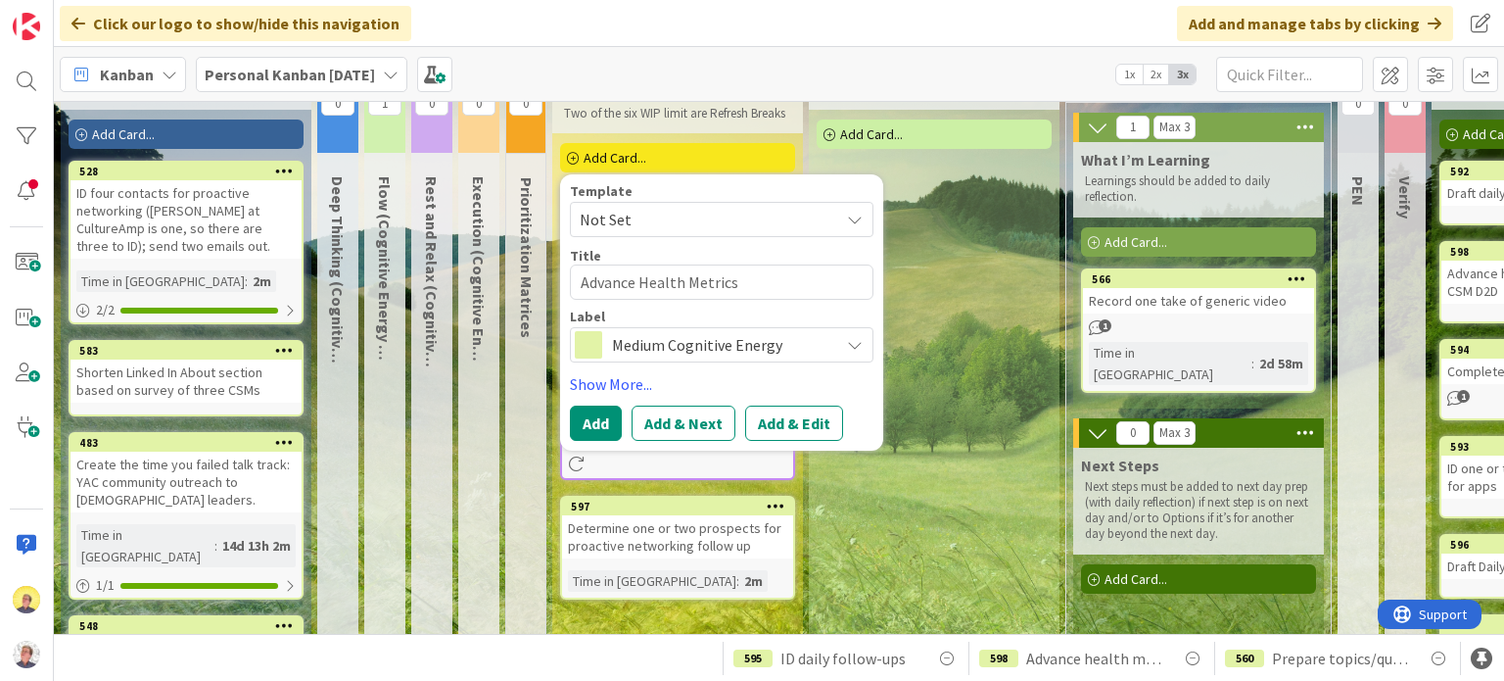
type textarea "x"
type textarea "Advance Health Metrics"
type textarea "x"
type textarea "Advance Health Metrics m"
type textarea "x"
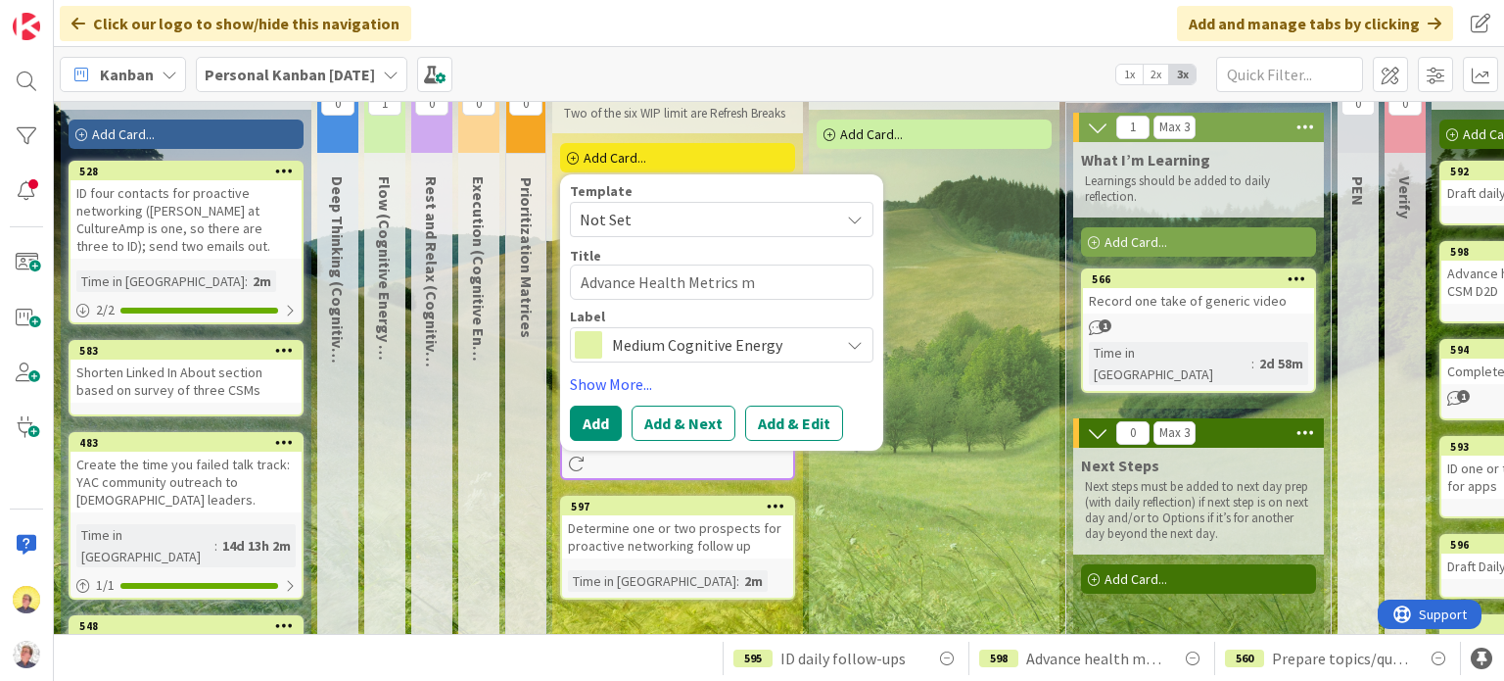
type textarea "Advance Health Metrics mo"
type textarea "x"
type textarea "Advance Health Metrics mod"
type textarea "x"
type textarea "Advance Health Metrics modu"
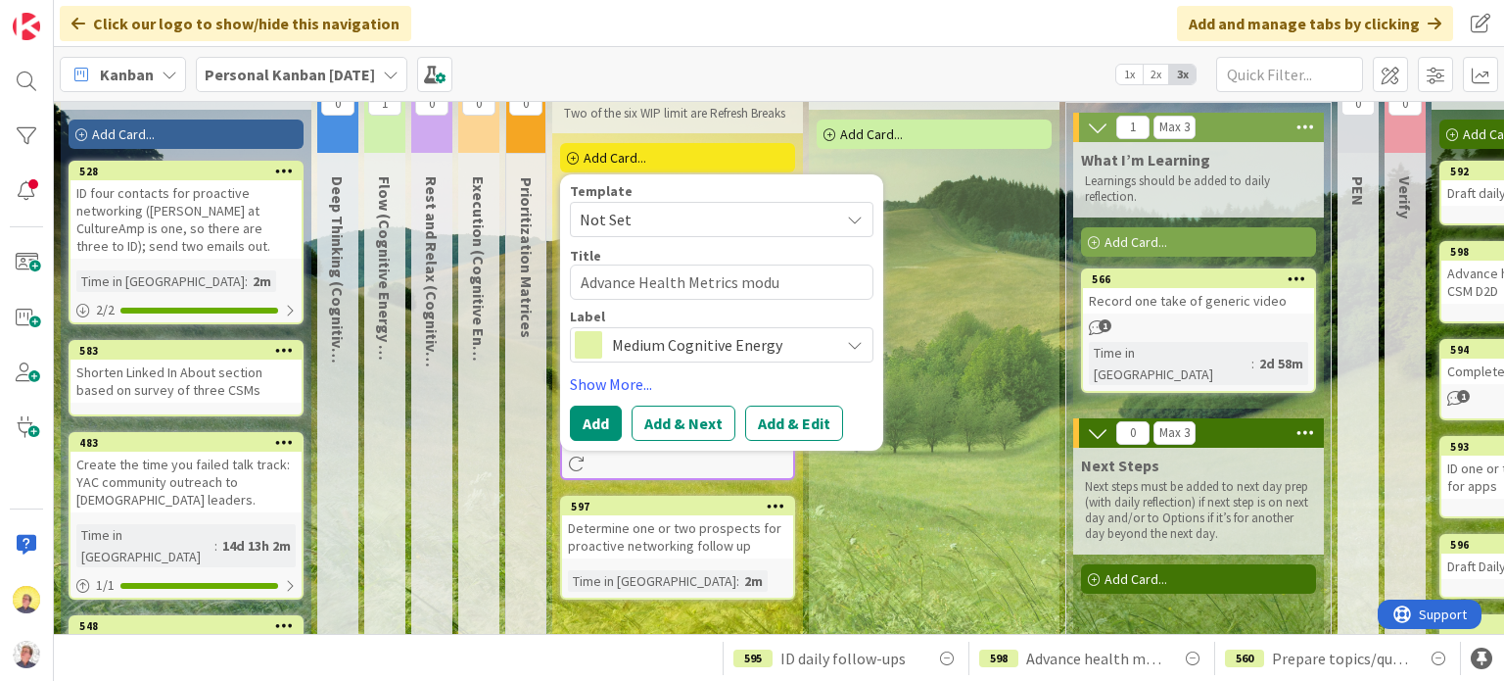
type textarea "x"
type textarea "Advance Health Metrics modul"
type textarea "x"
type textarea "Advance Health Metrics module"
type textarea "x"
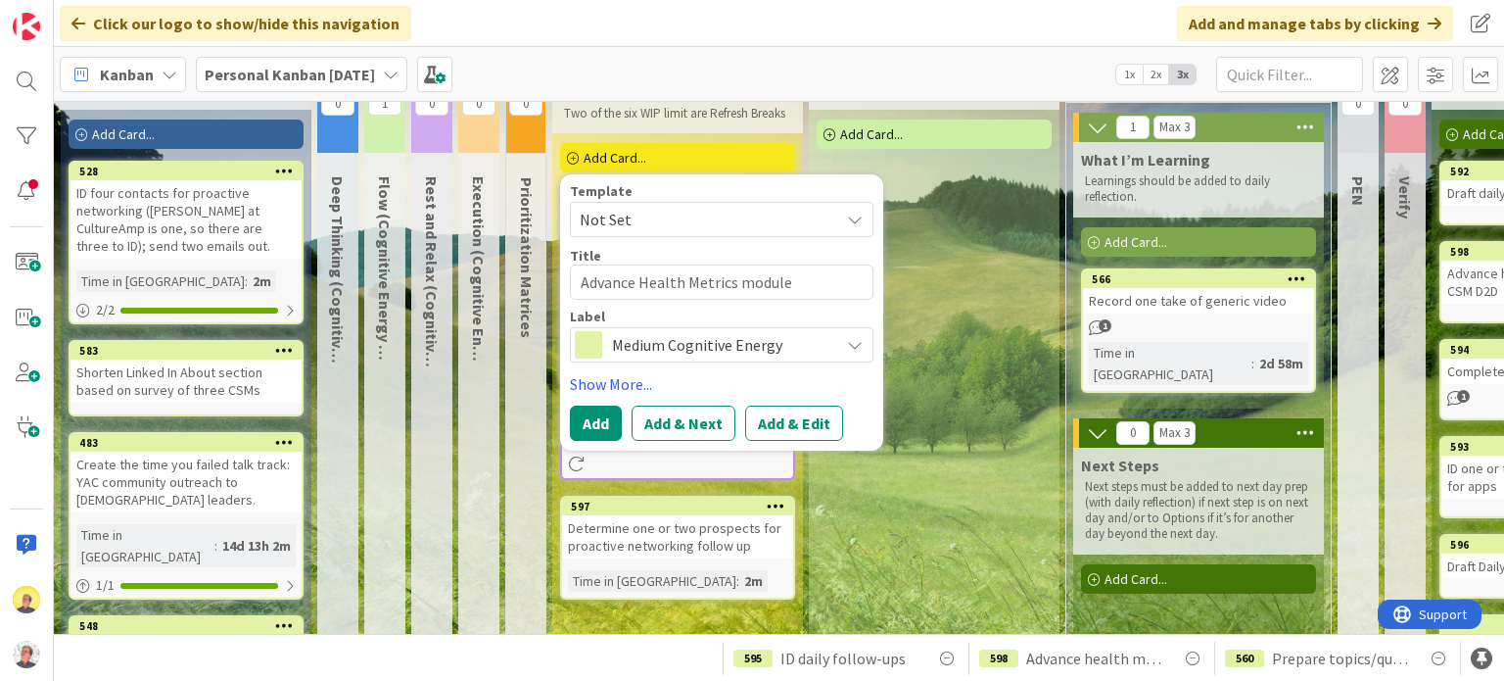
type textarea "Advance Health Metrics module"
type textarea "x"
type textarea "Advance Health Metrics module i"
type textarea "x"
type textarea "Advance Health Metrics module in"
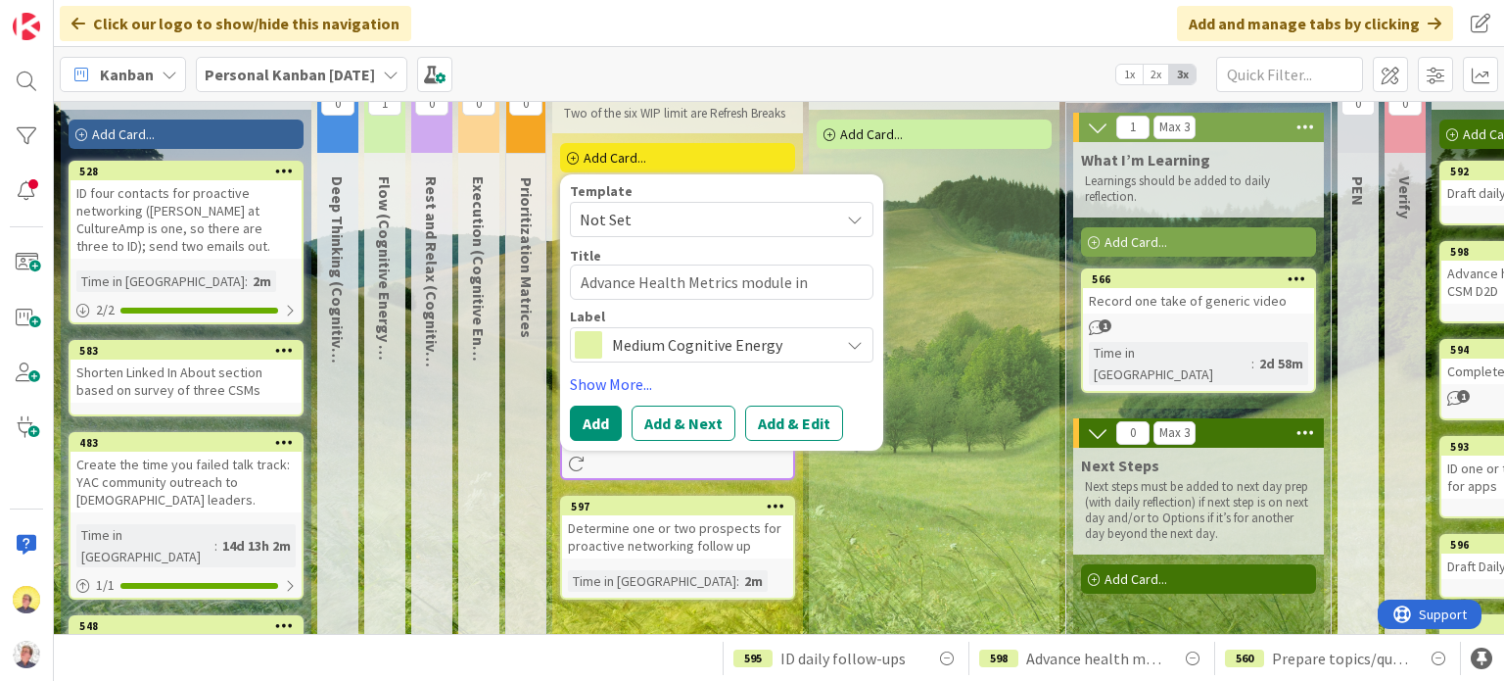
type textarea "x"
type textarea "Advance Health Metrics module in"
type textarea "x"
type textarea "Advance Health Metrics module in C"
type textarea "x"
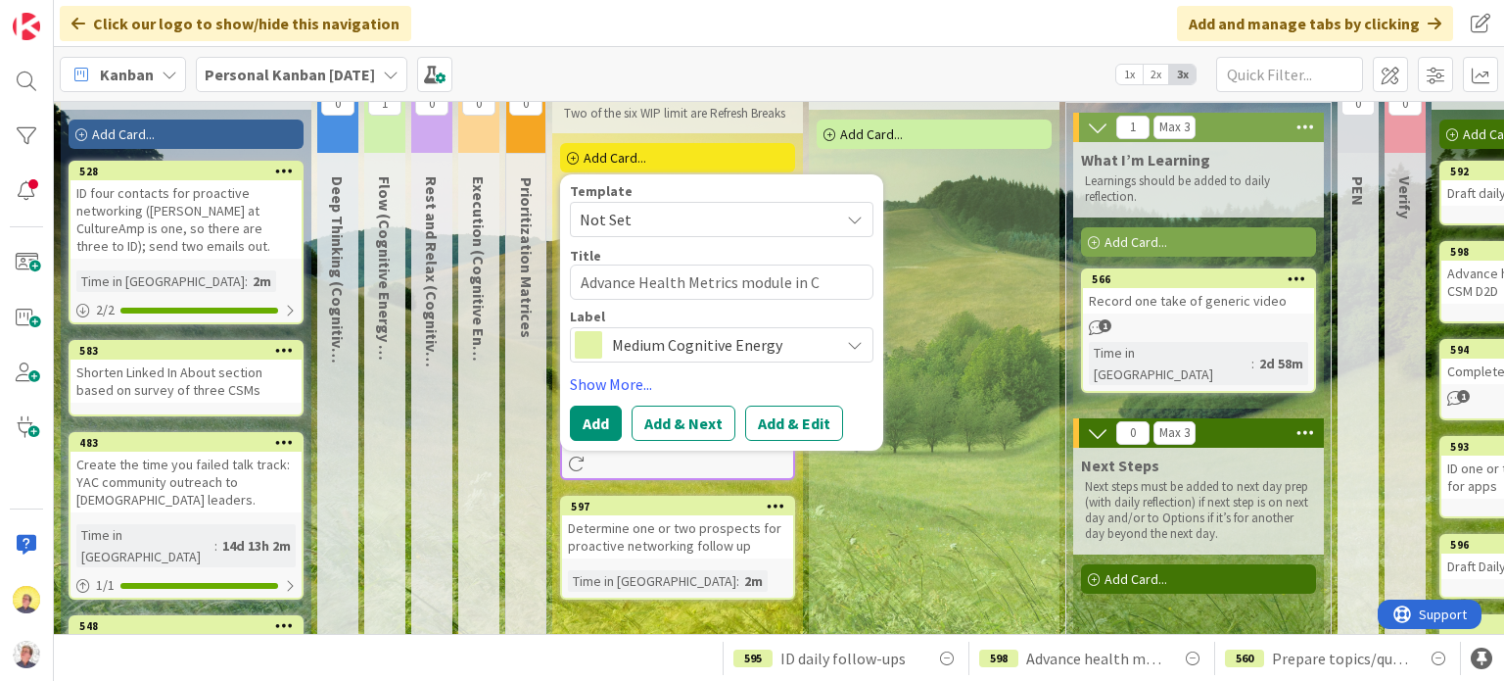
type textarea "Advance Health Metrics module in CS"
type textarea "x"
type textarea "Advance Health Metrics module in CSM"
type textarea "x"
type textarea "Advance Health Metrics module in CSM"
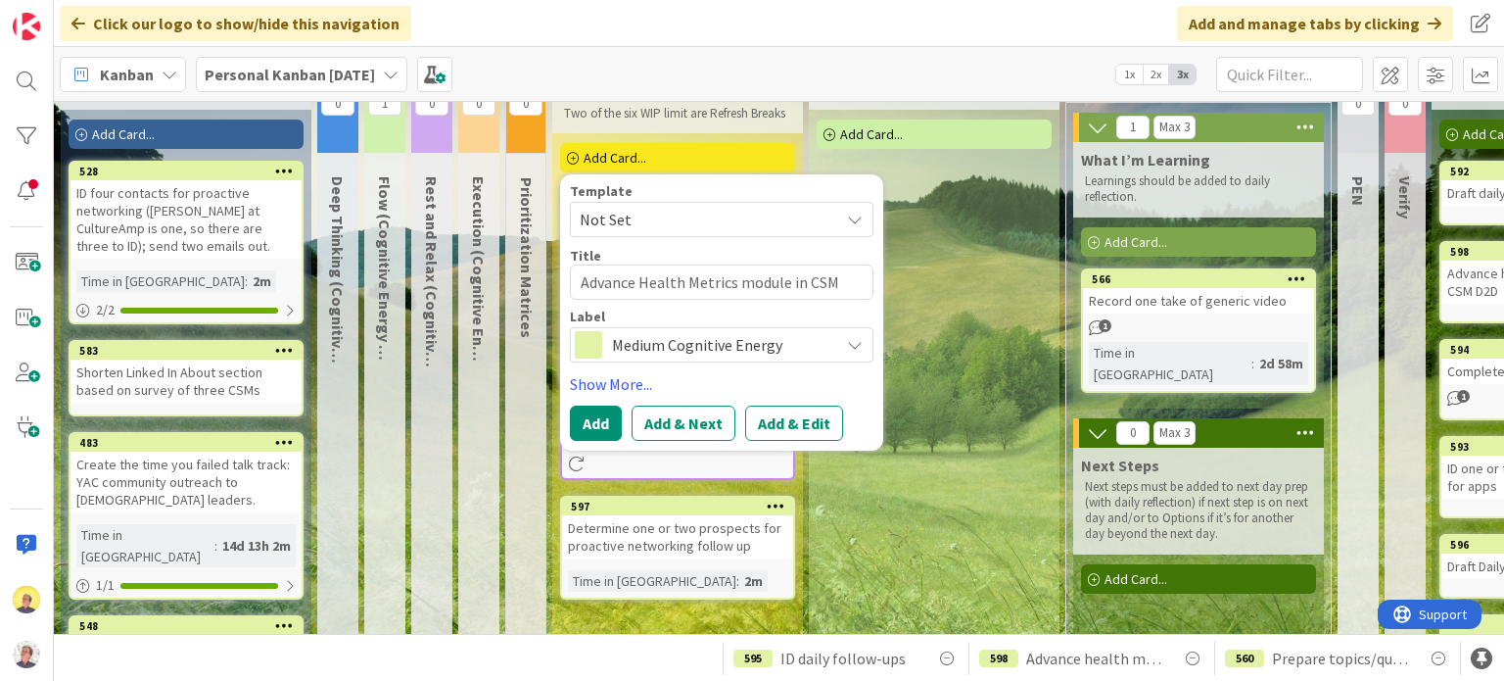
type textarea "x"
type textarea "Advance Health Metrics module in CSM D"
type textarea "x"
type textarea "Advance Health Metrics module in CSM D@"
type textarea "x"
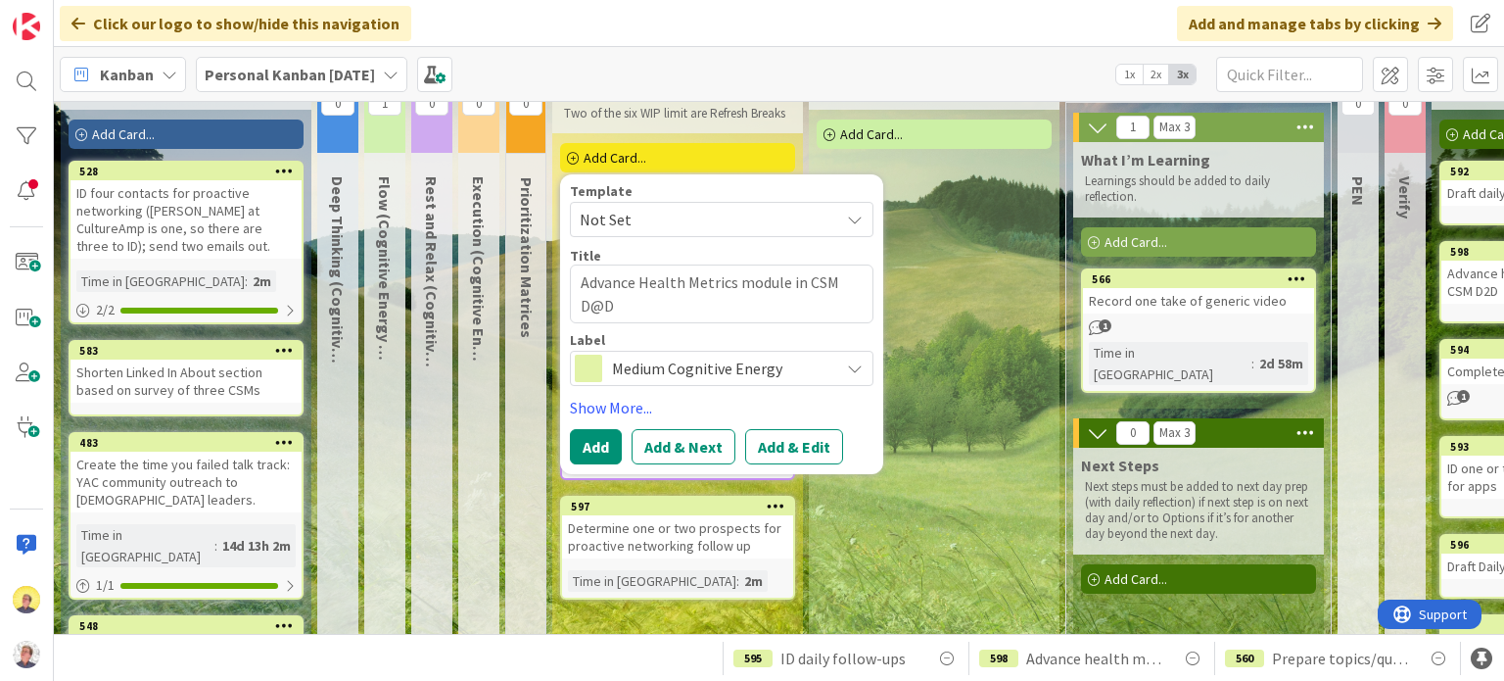
type textarea "Advance Health Metrics module in CSM D@D"
click at [589, 443] on button "Add" at bounding box center [596, 446] width 52 height 35
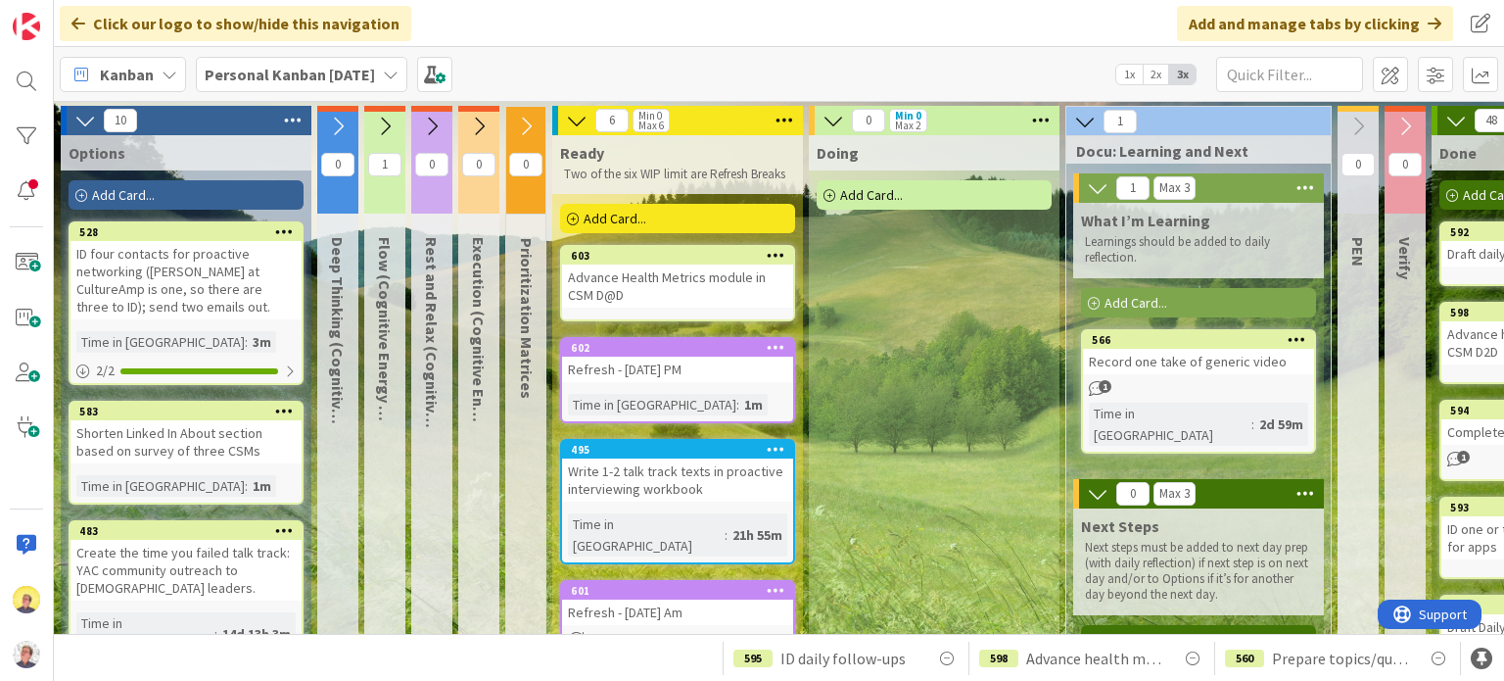
click at [627, 293] on div "Advance Health Metrics module in CSM D@D" at bounding box center [677, 285] width 231 height 43
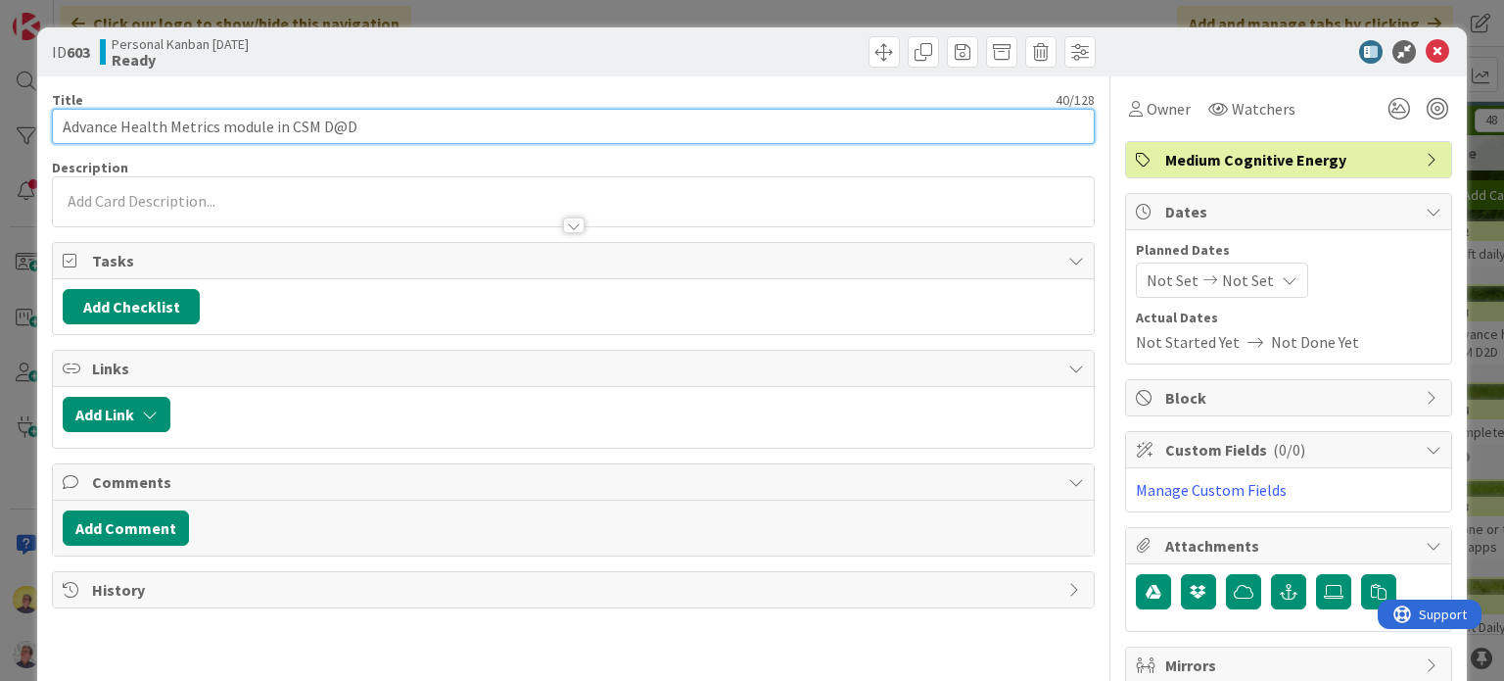
click at [341, 128] on input "Advance Health Metrics module in CSM D@D" at bounding box center [573, 126] width 1042 height 35
type input "Advance Health Metrics module in CSM D2D"
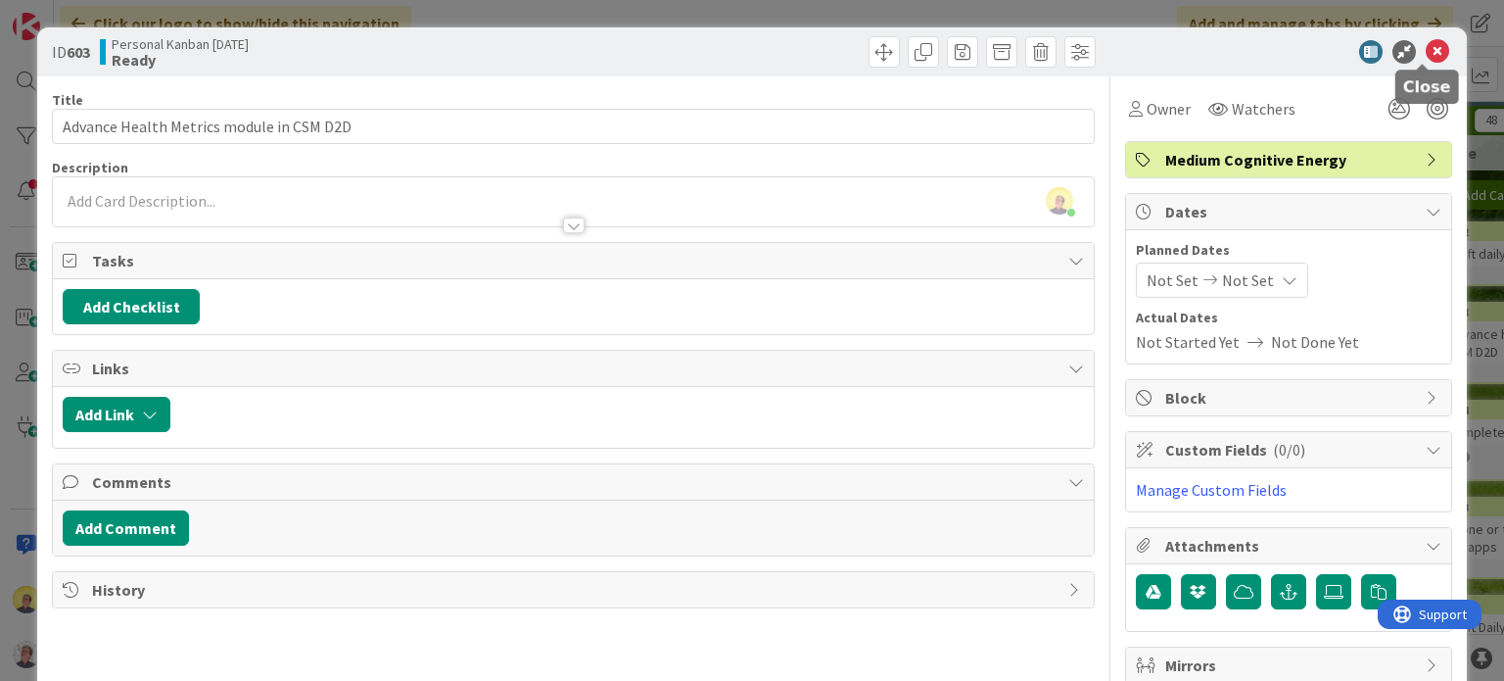
click at [1426, 48] on icon at bounding box center [1438, 52] width 24 height 24
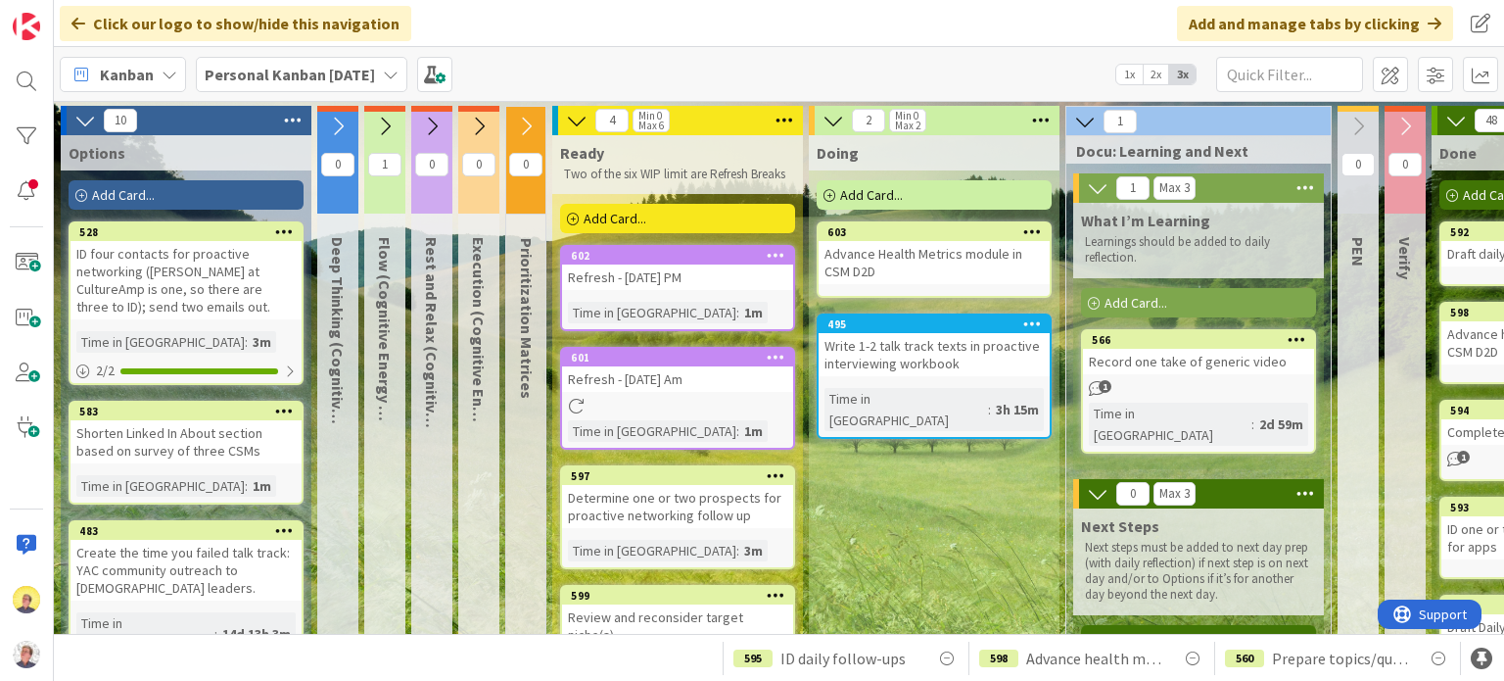
click at [631, 218] on span "Add Card..." at bounding box center [615, 219] width 63 height 18
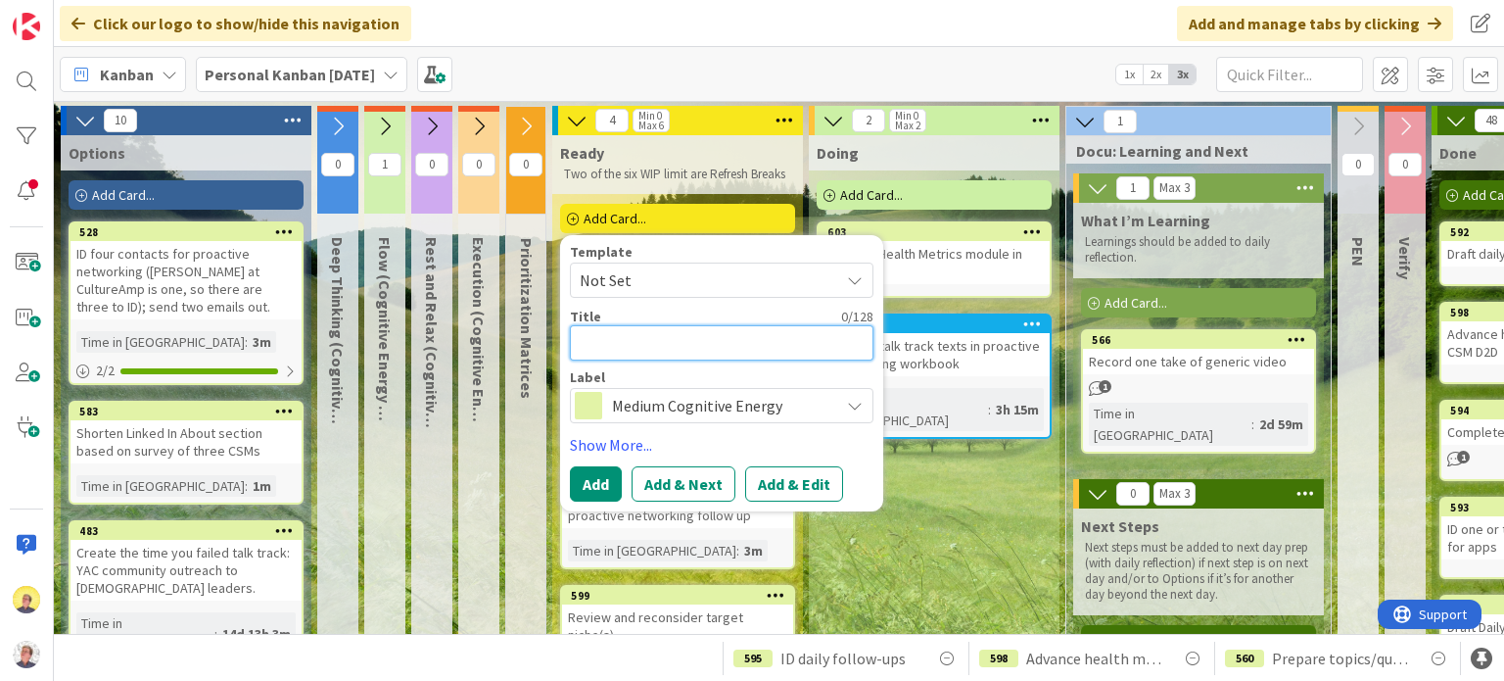
type textarea "x"
type textarea "A"
type textarea "x"
type textarea "Ap"
type textarea "x"
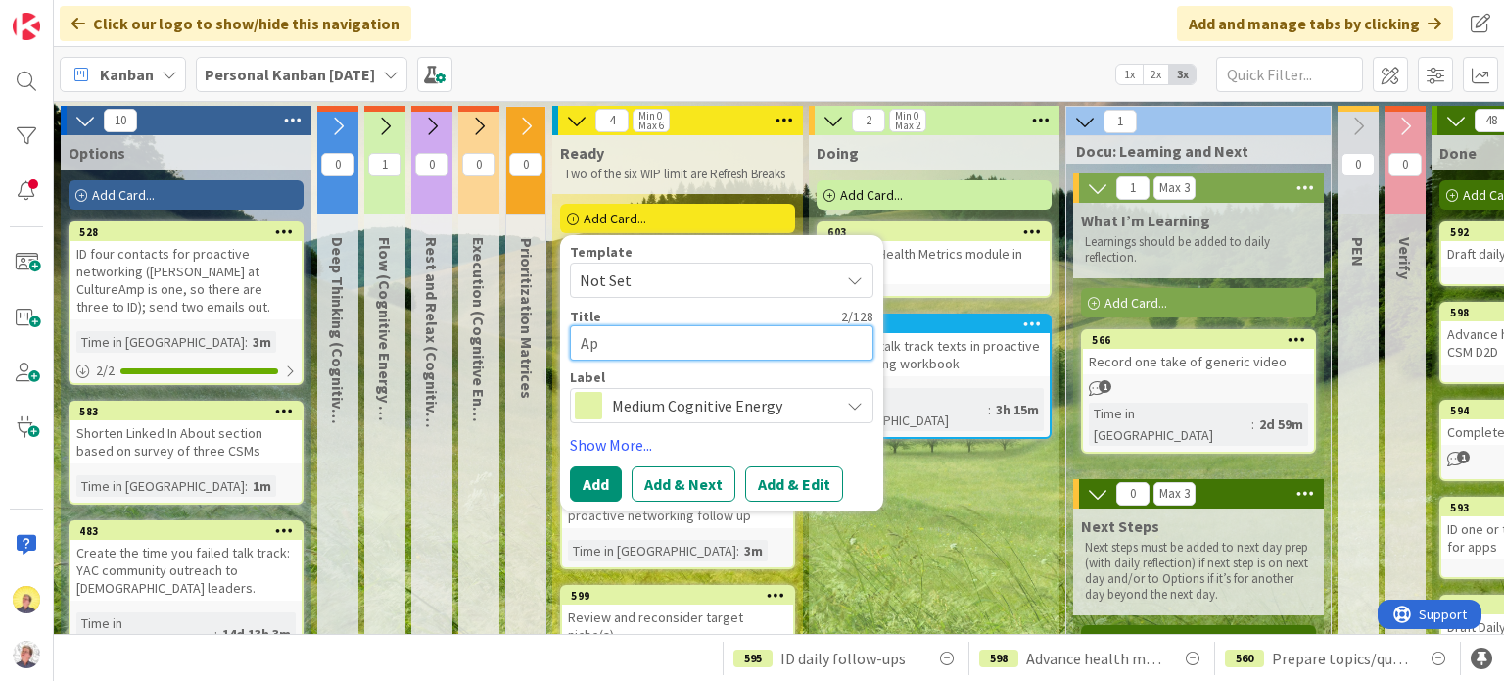
type textarea "App"
type textarea "x"
type textarea "Appl"
type textarea "x"
type textarea "Apply"
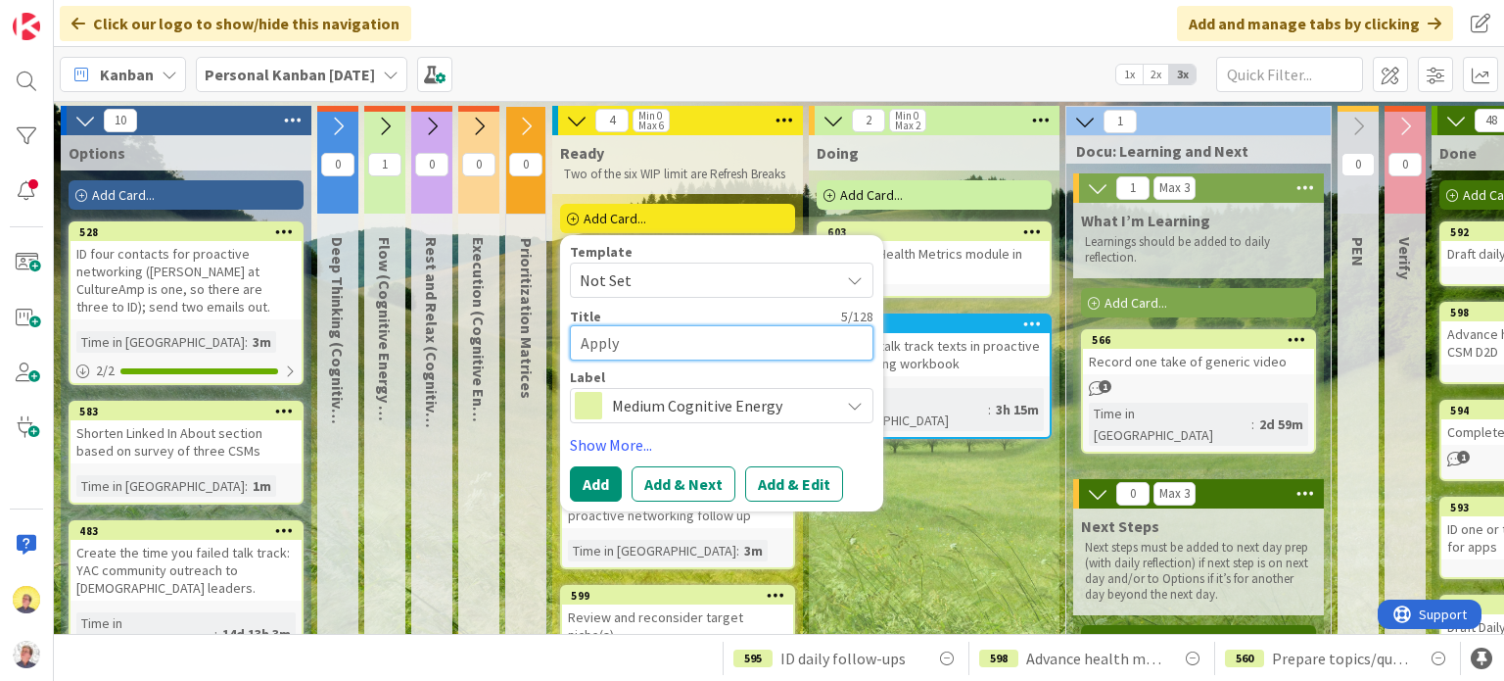
type textarea "x"
type textarea "Apply"
type textarea "x"
type textarea "Apply t"
type textarea "x"
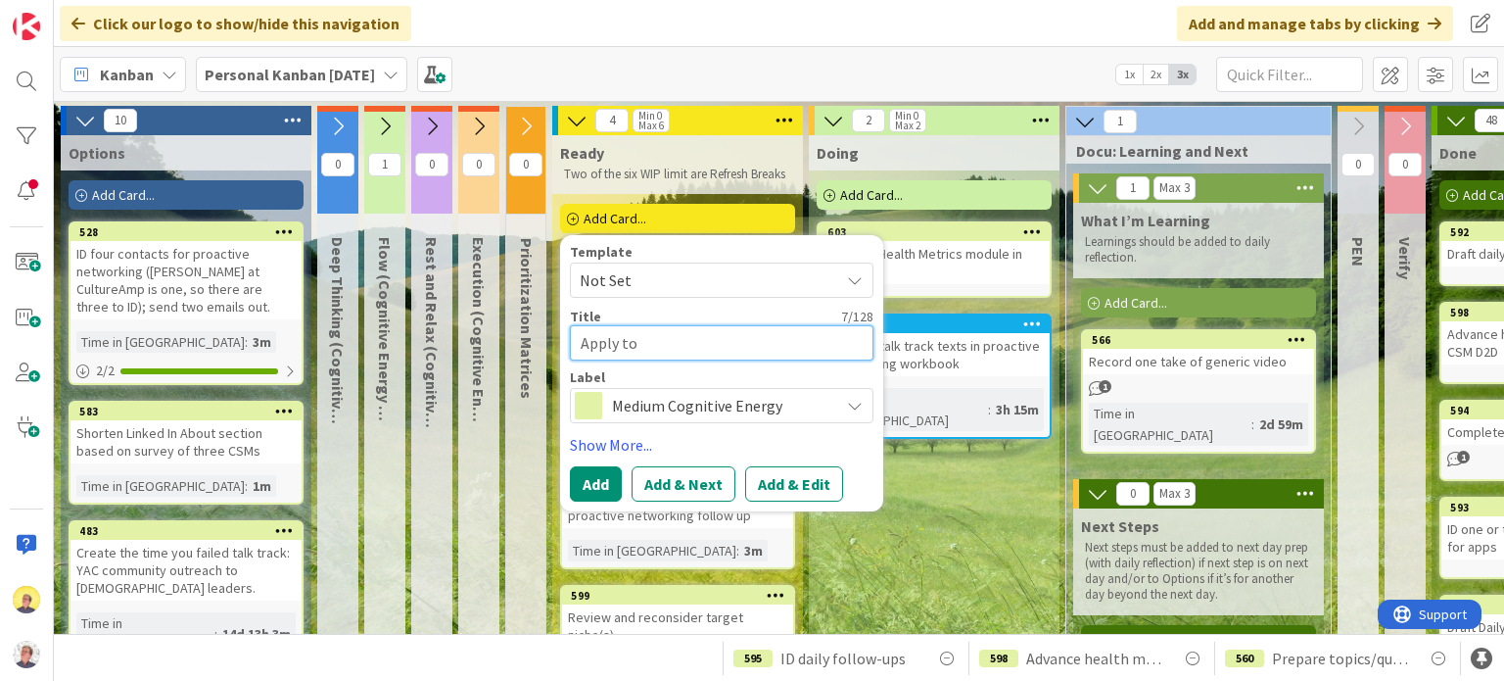
type textarea "Apply to"
type textarea "x"
type textarea "Apply to o"
type textarea "x"
type textarea "Apply to one"
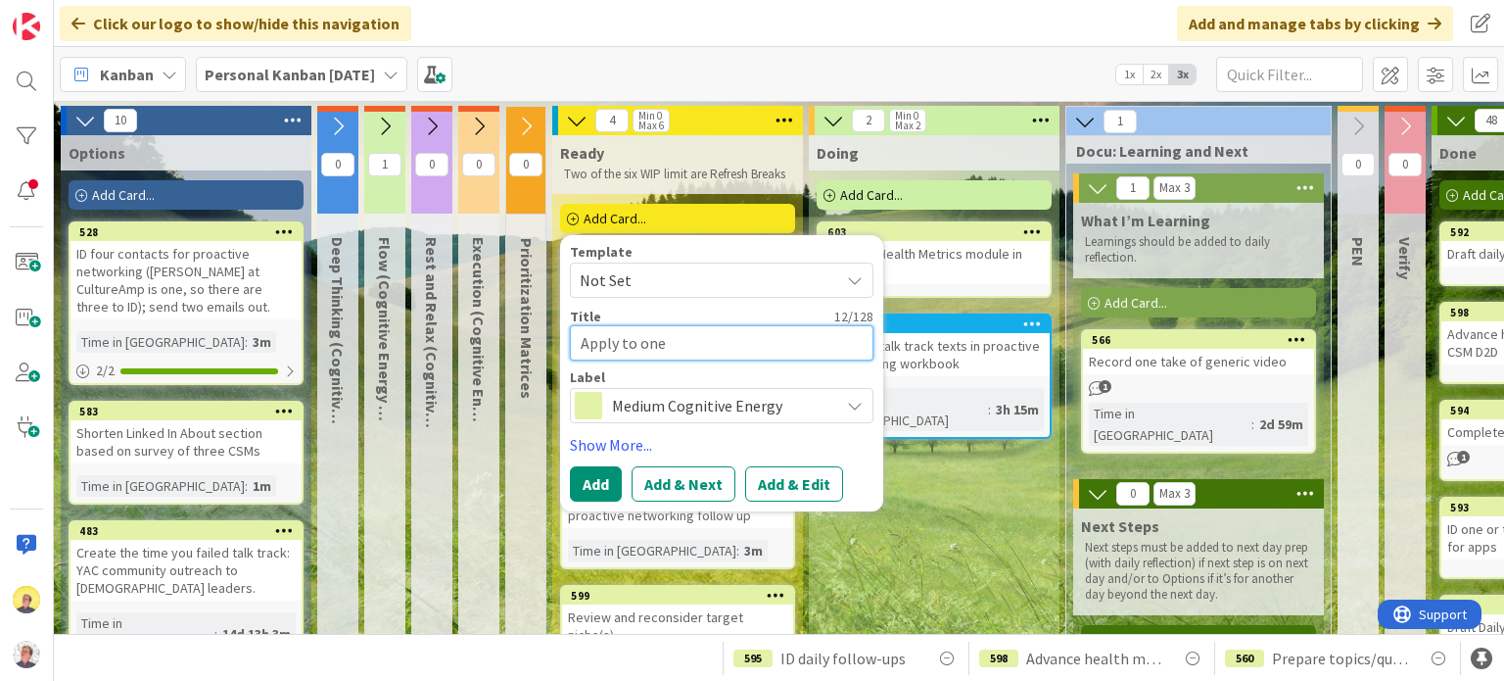
type textarea "x"
type textarea "Apply to one"
type textarea "x"
type textarea "Apply to one j"
type textarea "x"
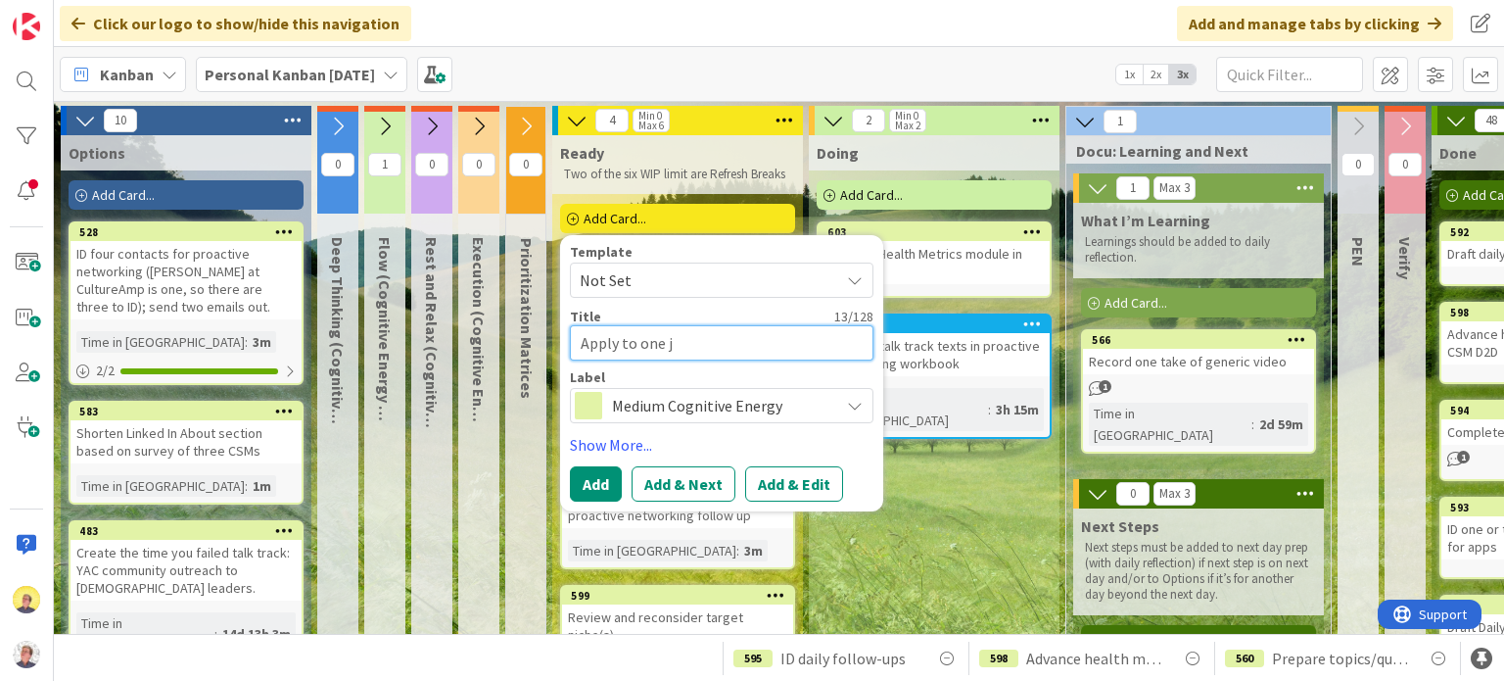
type textarea "Apply to one jo"
type textarea "x"
type textarea "Apply to one job"
click at [595, 486] on button "Add" at bounding box center [596, 483] width 52 height 35
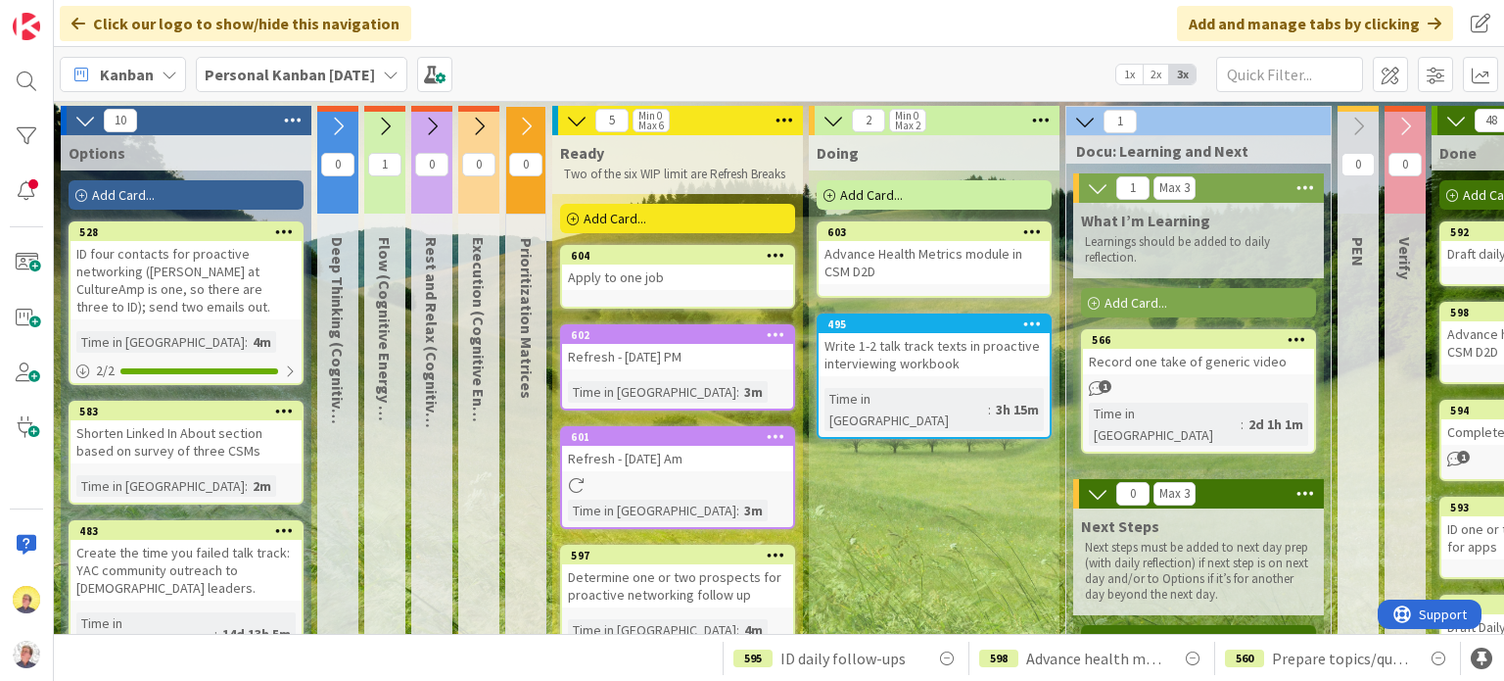
click at [702, 269] on div "Apply to one job" at bounding box center [677, 276] width 231 height 25
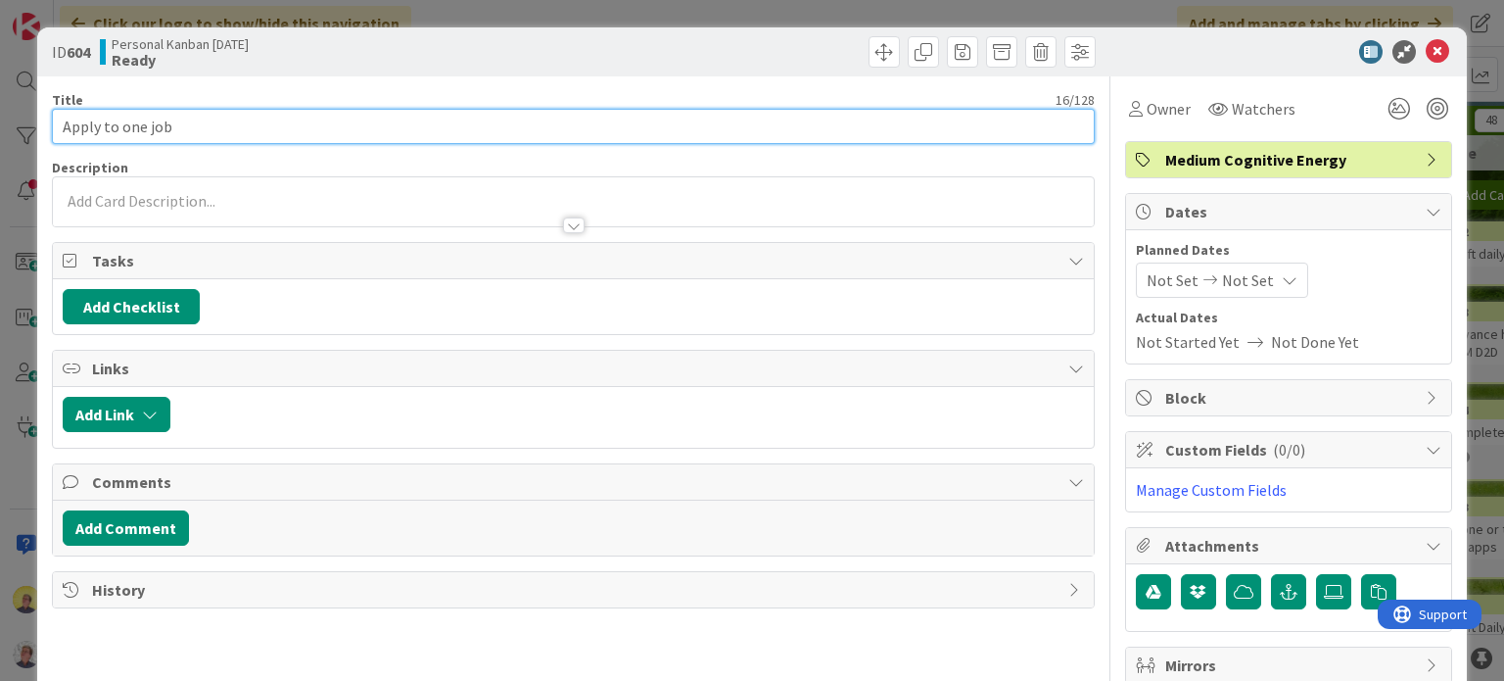
click at [368, 129] on input "Apply to one job" at bounding box center [573, 126] width 1042 height 35
type input "Apply to one job (Full Cycle)"
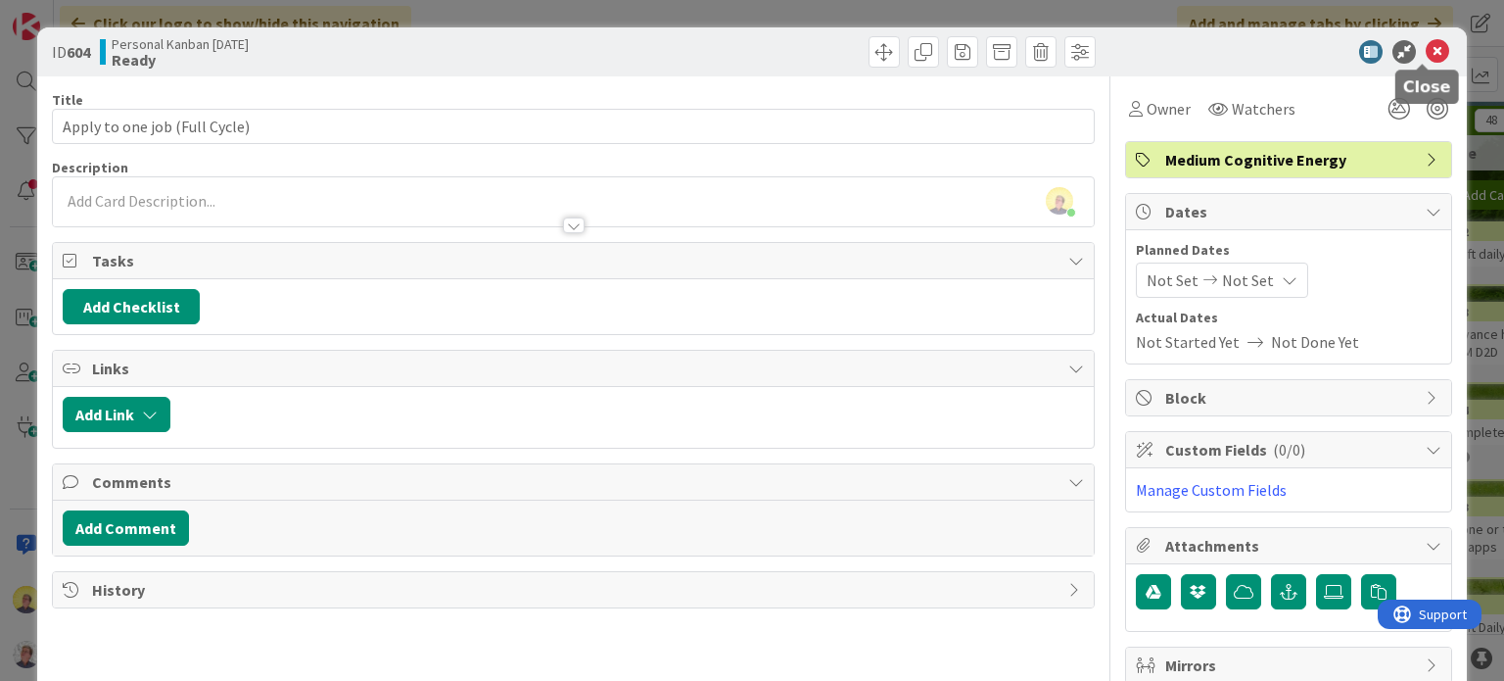
click at [1426, 49] on icon at bounding box center [1438, 52] width 24 height 24
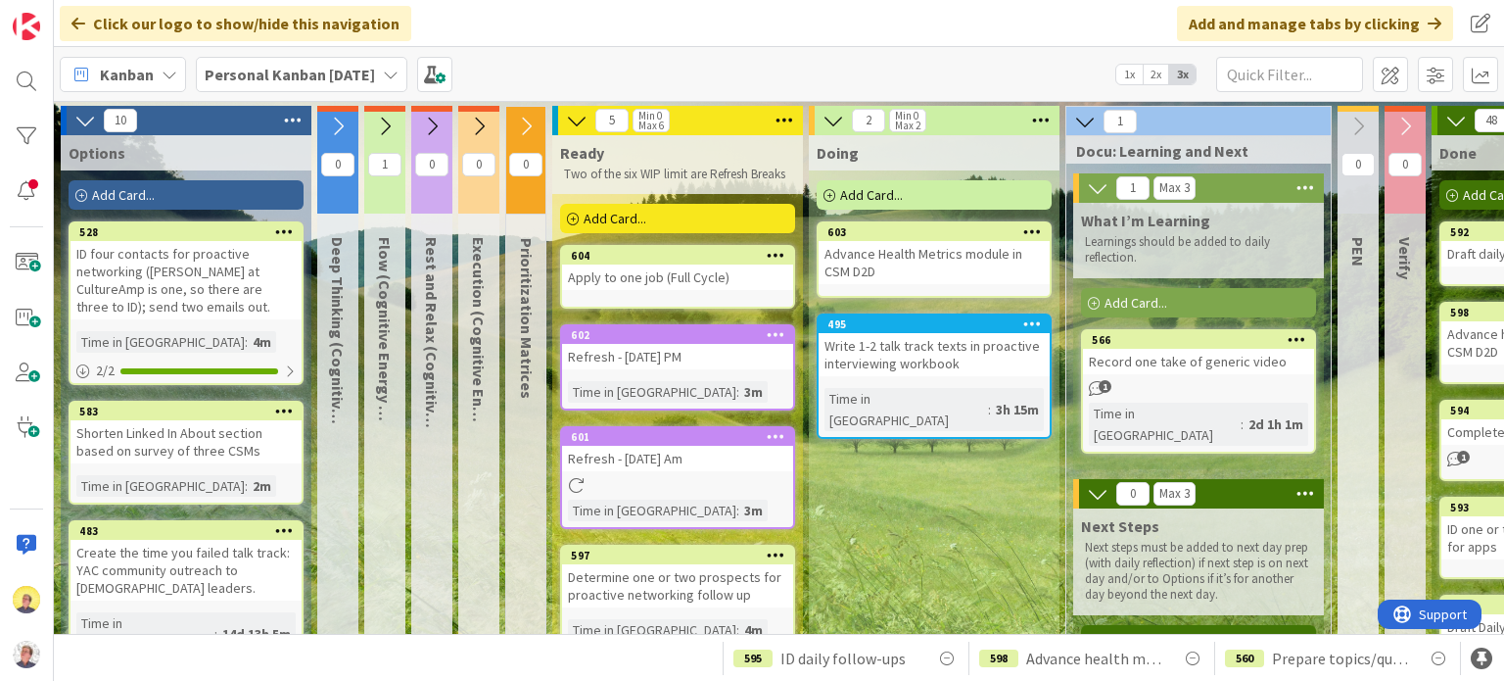
click at [681, 222] on div "Add Card..." at bounding box center [677, 218] width 235 height 29
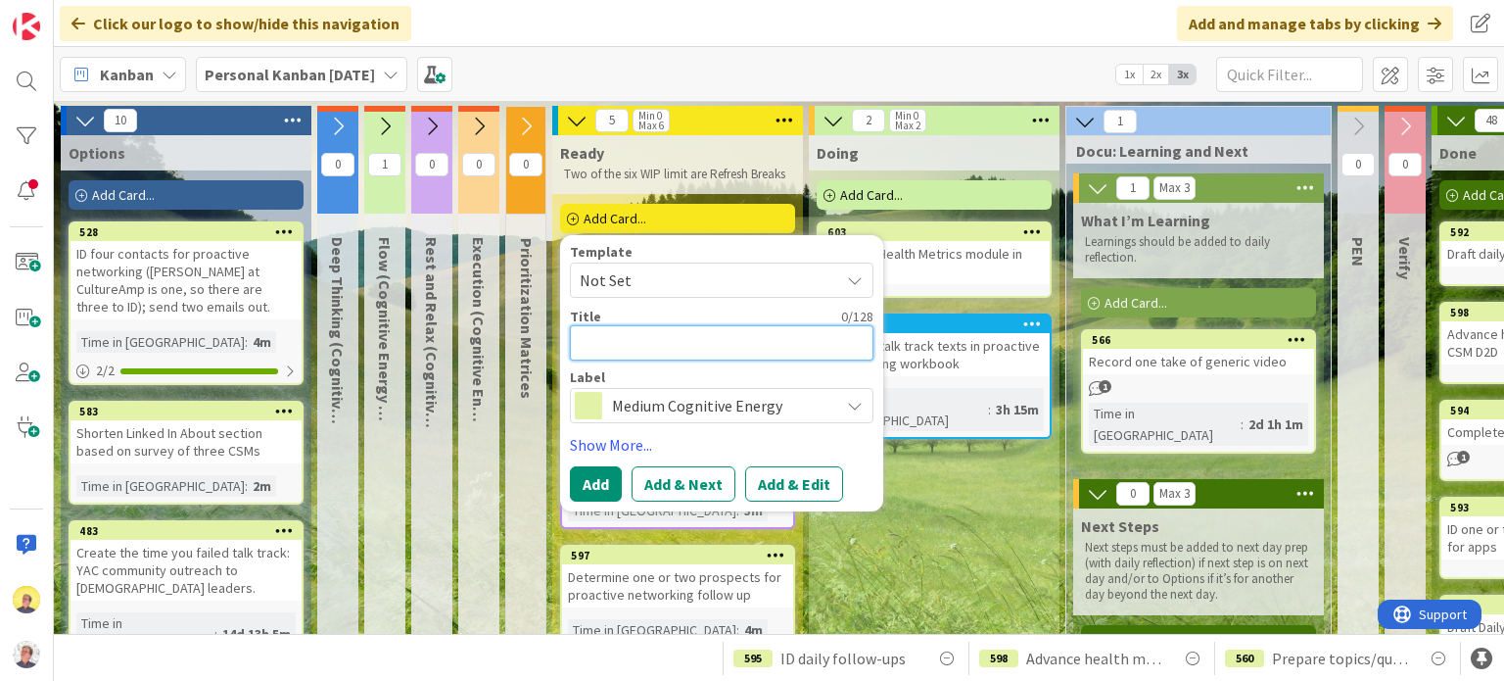
type textarea "x"
type textarea "I"
type textarea "x"
type textarea "ID"
type textarea "x"
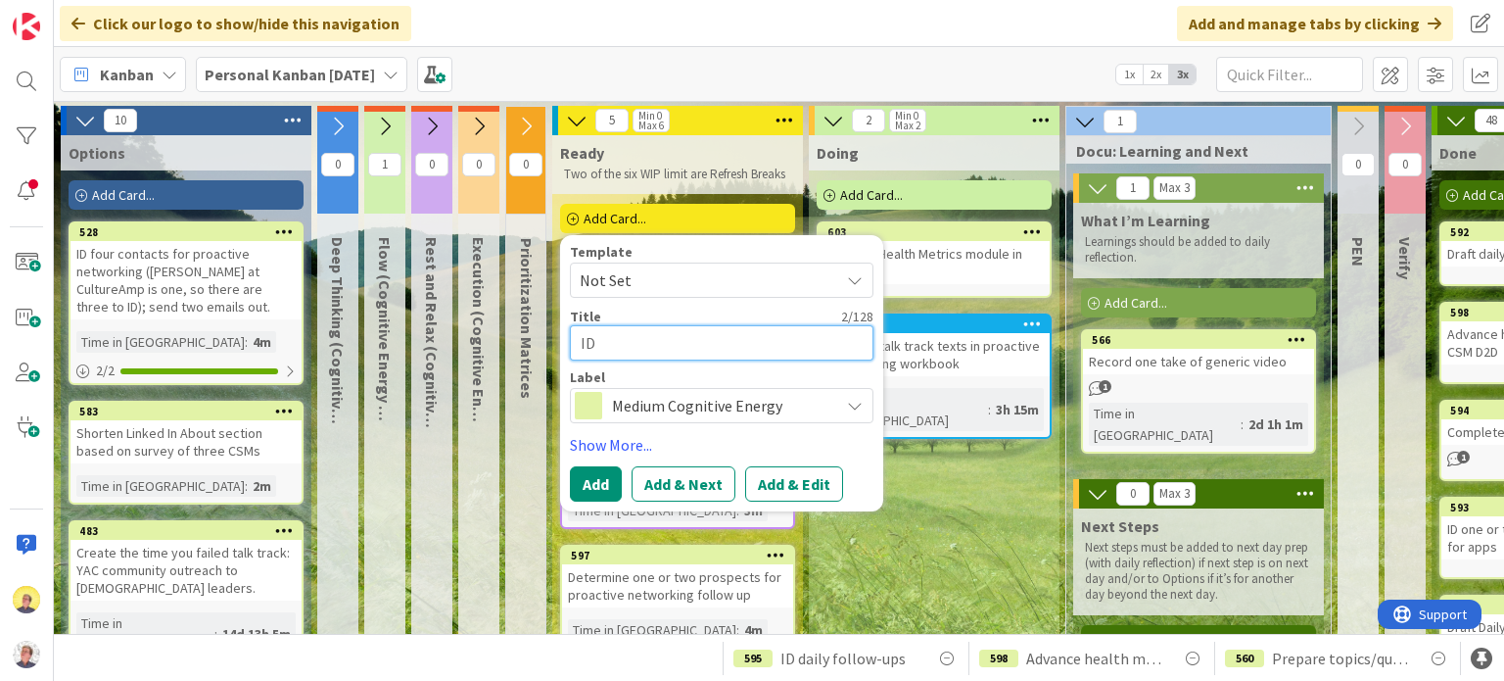
type textarea "ID"
type textarea "x"
type textarea "ID j"
type textarea "x"
type textarea "ID job"
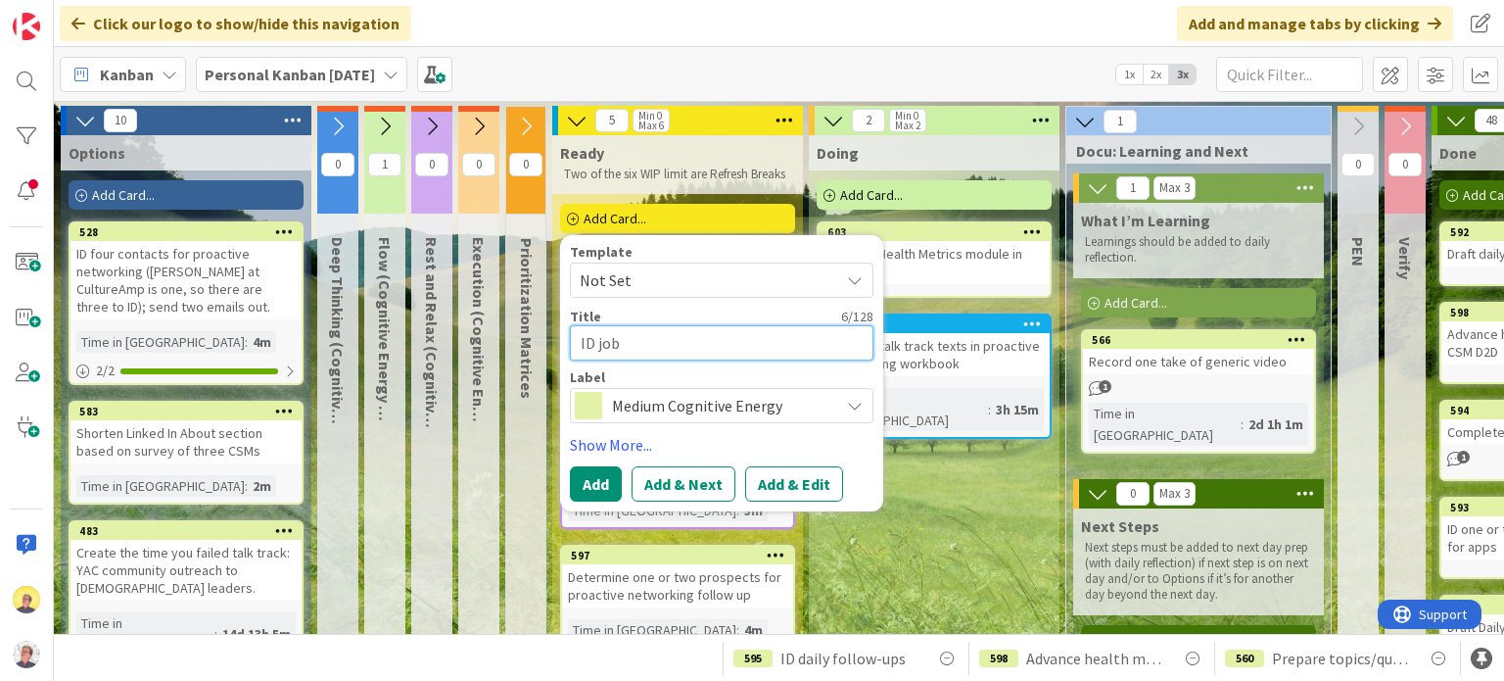
type textarea "x"
type textarea "ID job"
type textarea "x"
type textarea "ID job to"
type textarea "x"
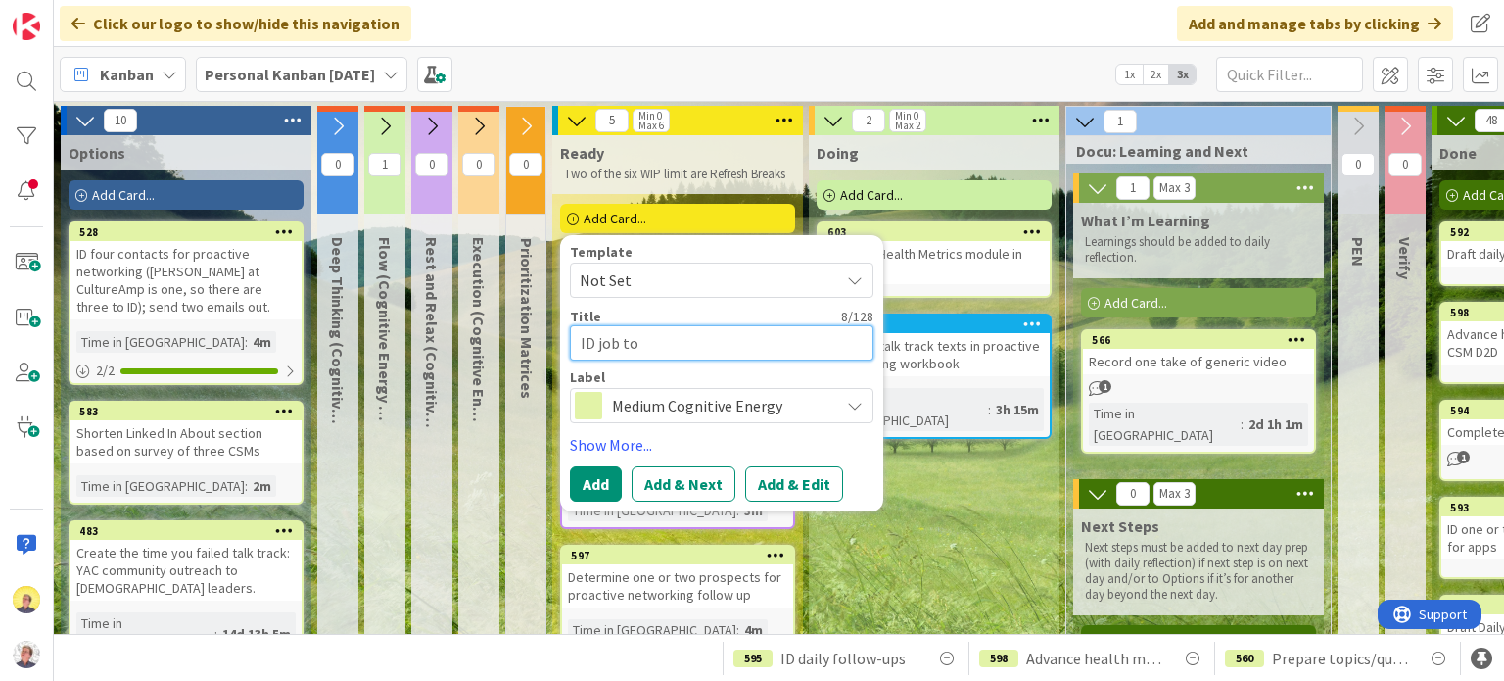
type textarea "ID job to"
type textarea "x"
type textarea "ID job to ap"
type textarea "x"
type textarea "ID job to app"
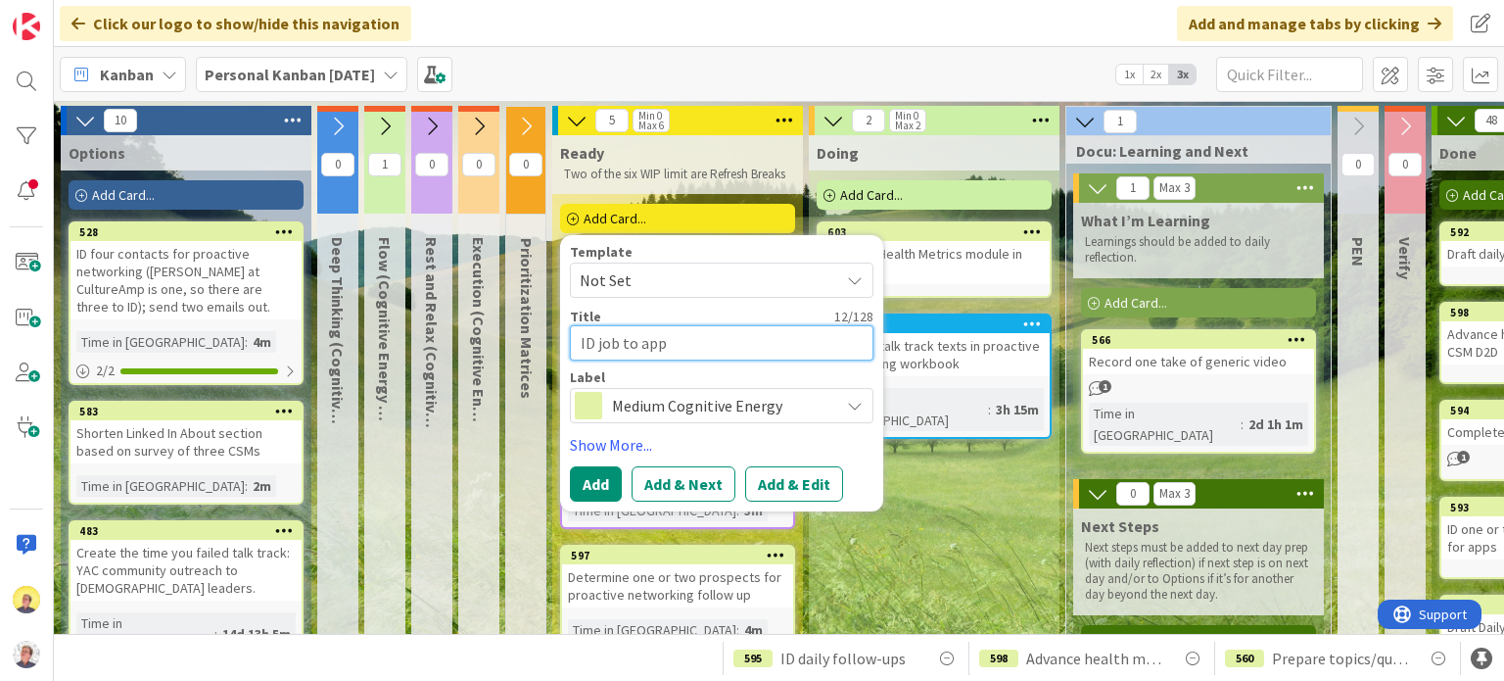
type textarea "x"
type textarea "ID job to appl"
type textarea "x"
type textarea "ID job to apply"
type textarea "x"
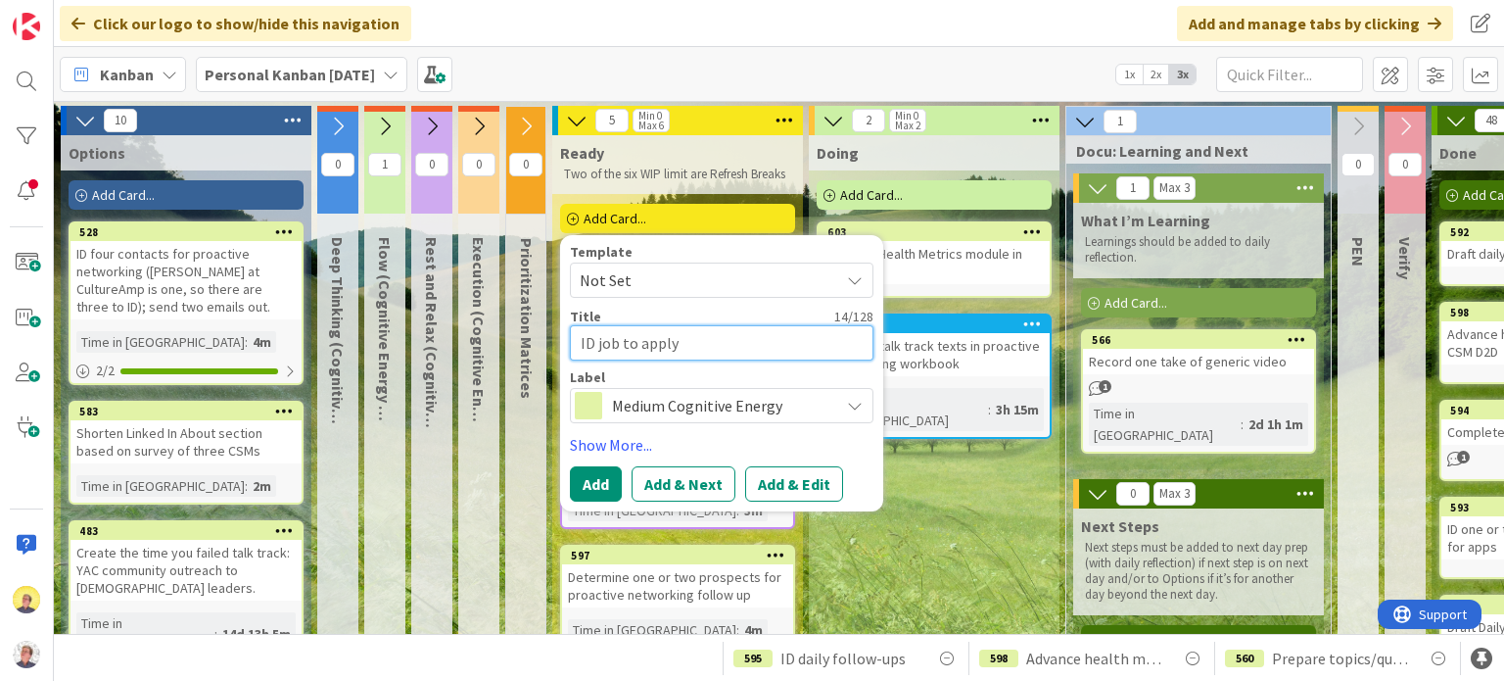
type textarea "ID job to apply"
type textarea "x"
type textarea "ID job to apply t"
type textarea "x"
type textarea "ID job to apply to"
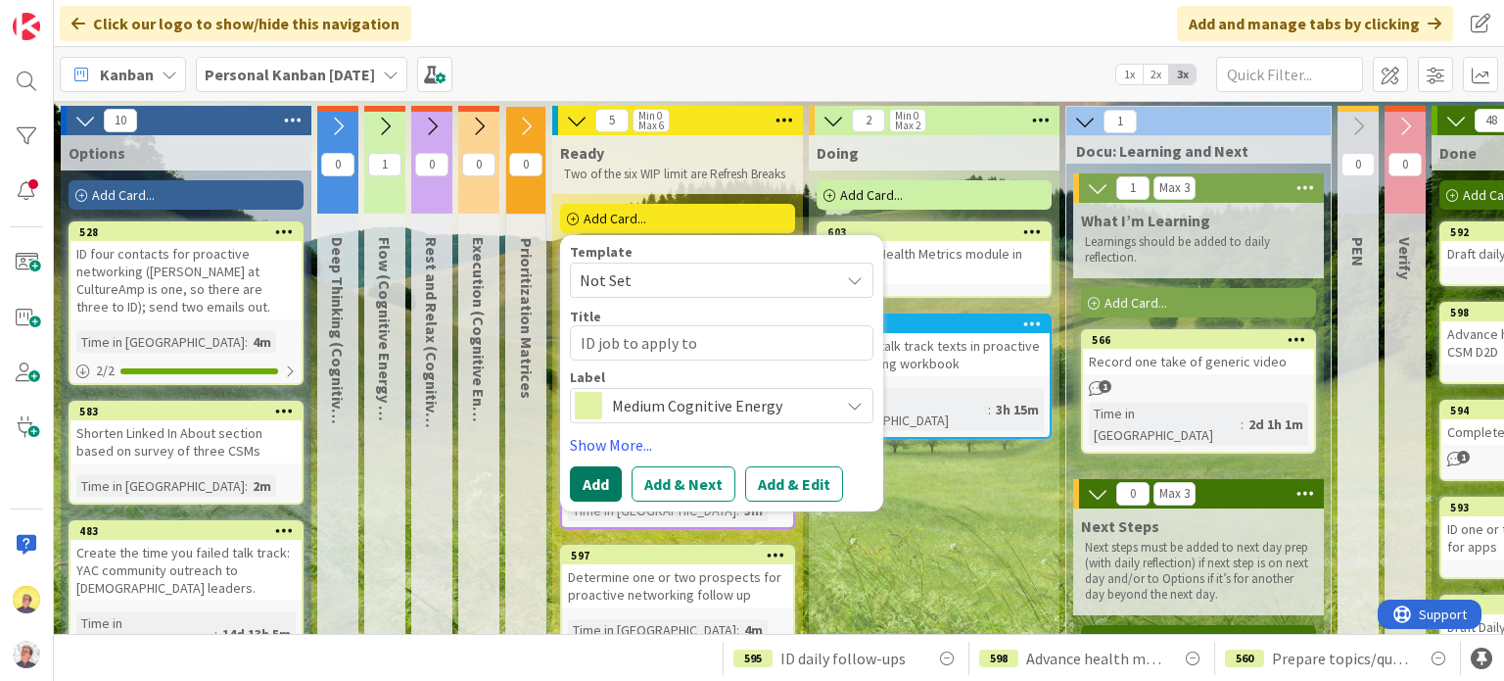
click at [599, 485] on button "Add" at bounding box center [596, 483] width 52 height 35
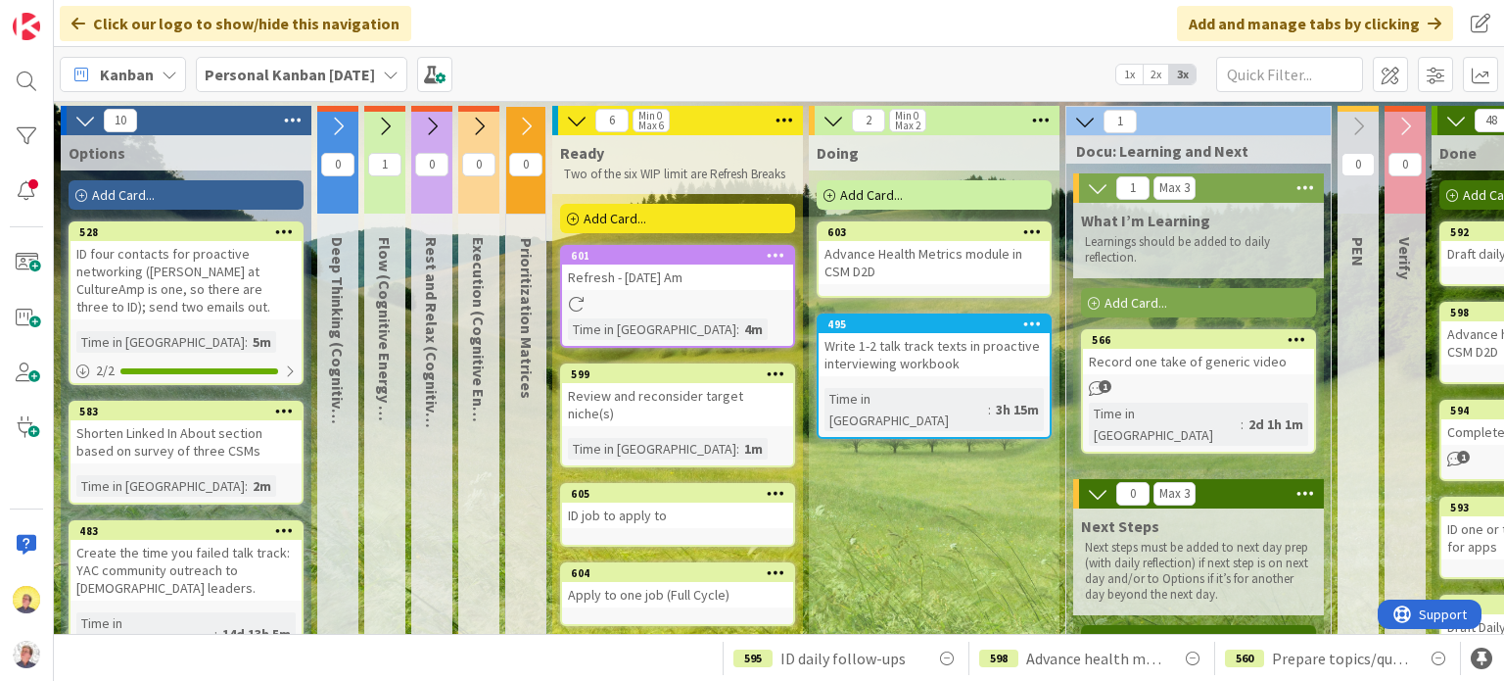
click at [729, 294] on link "601 Refresh - [DATE] Am Time in [GEOGRAPHIC_DATA] : 4m" at bounding box center [677, 296] width 235 height 103
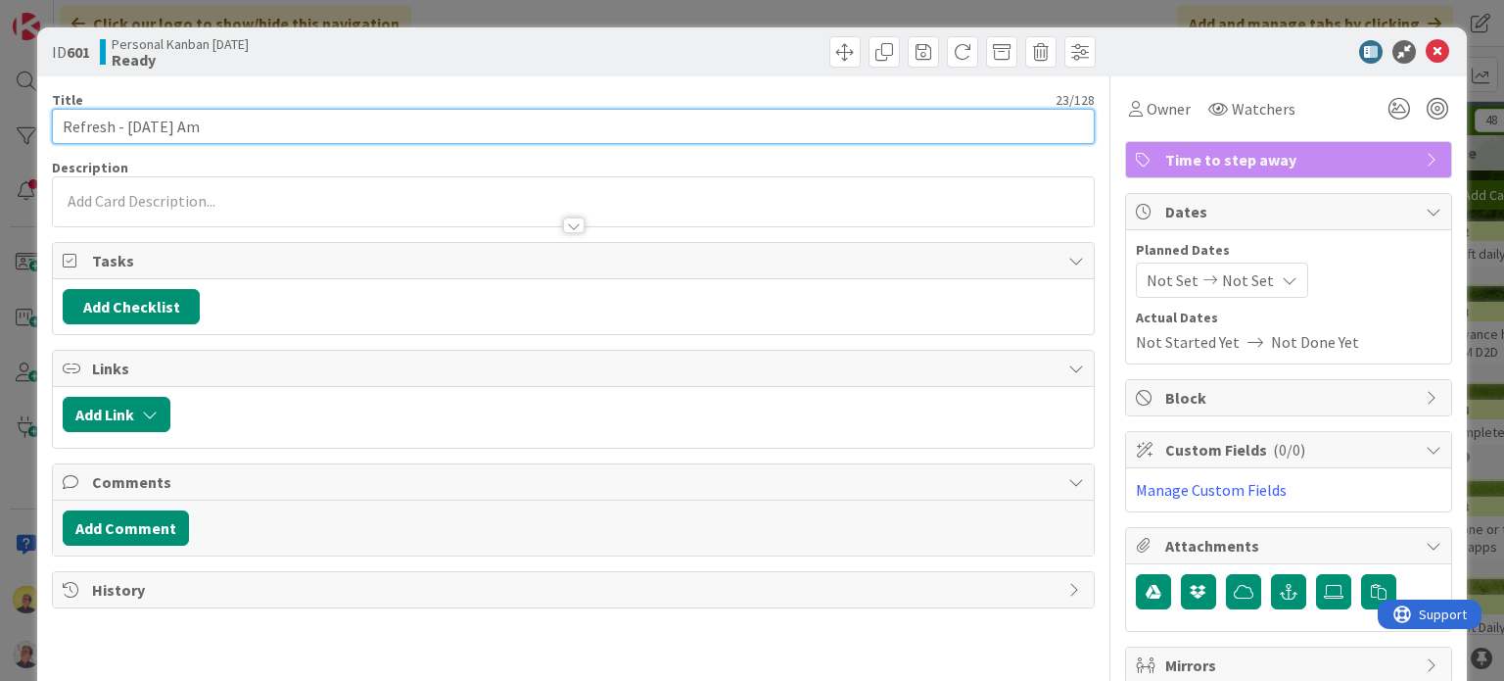
click at [306, 121] on input "Refresh - [DATE] Am" at bounding box center [573, 126] width 1042 height 35
type input "Refresh - [DATE] AM"
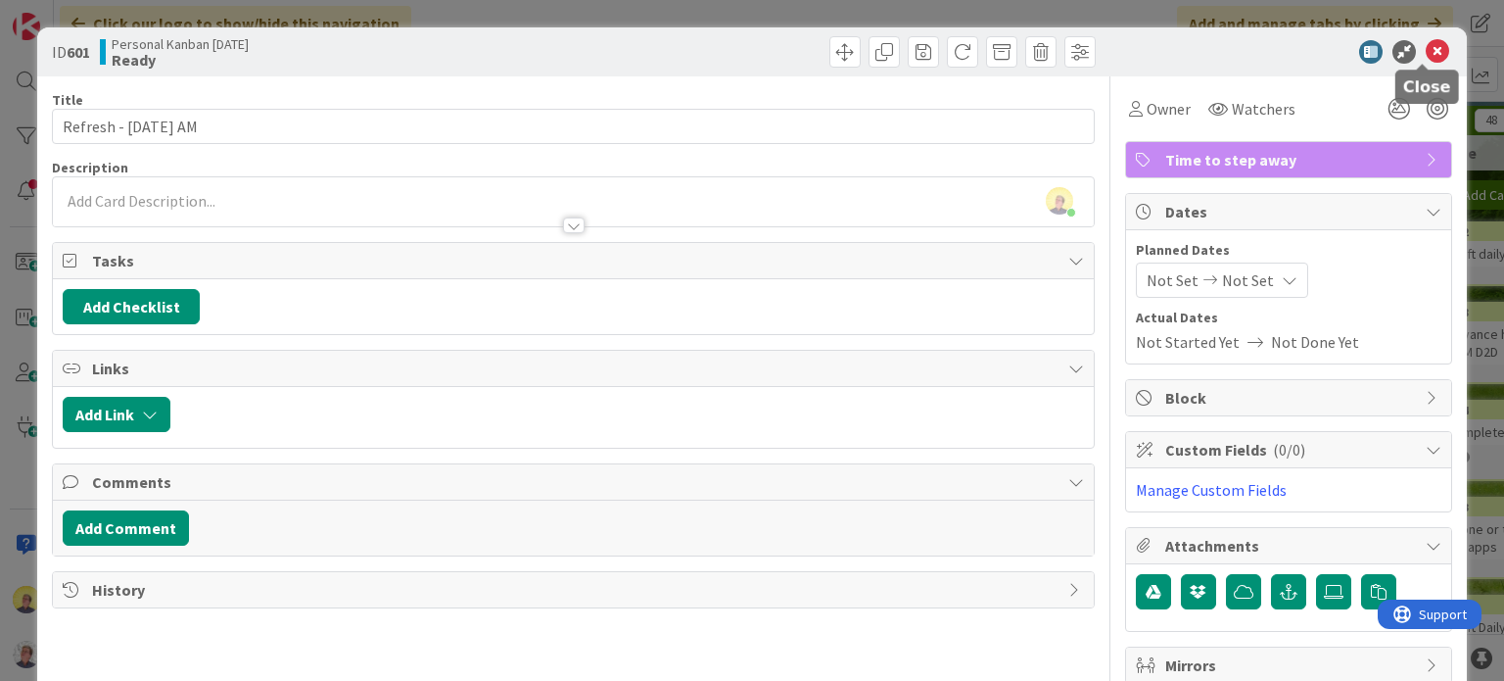
click at [1426, 56] on icon at bounding box center [1438, 52] width 24 height 24
